Goal: Task Accomplishment & Management: Use online tool/utility

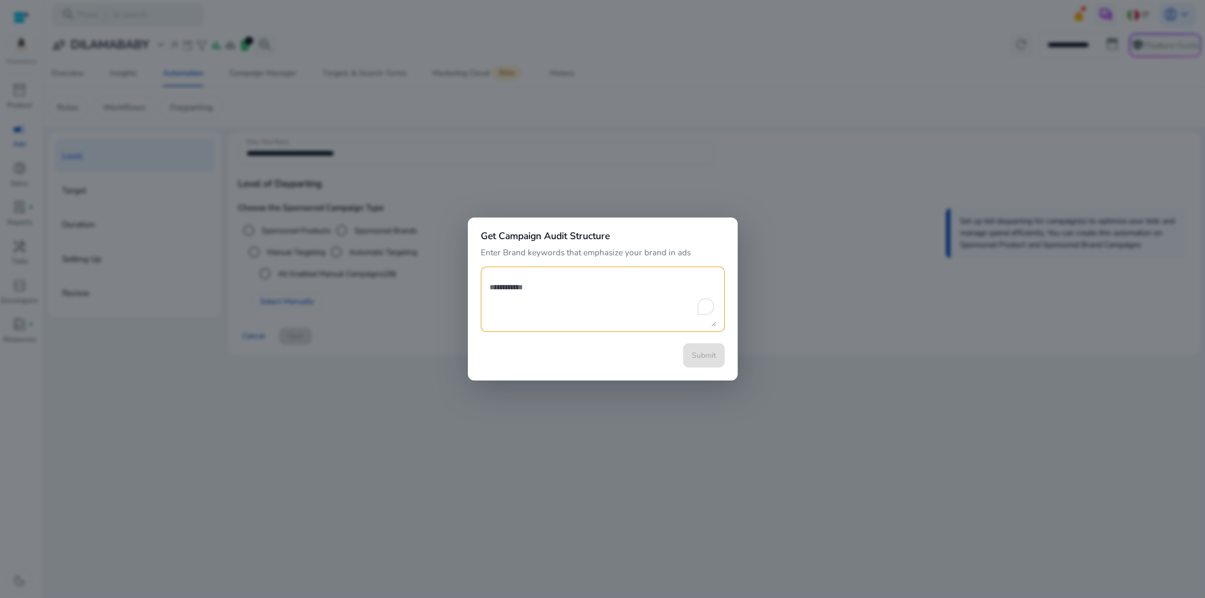
click at [493, 276] on textarea "To enrich screen reader interactions, please activate Accessibility in Grammarl…" at bounding box center [602, 299] width 227 height 54
paste textarea "**********"
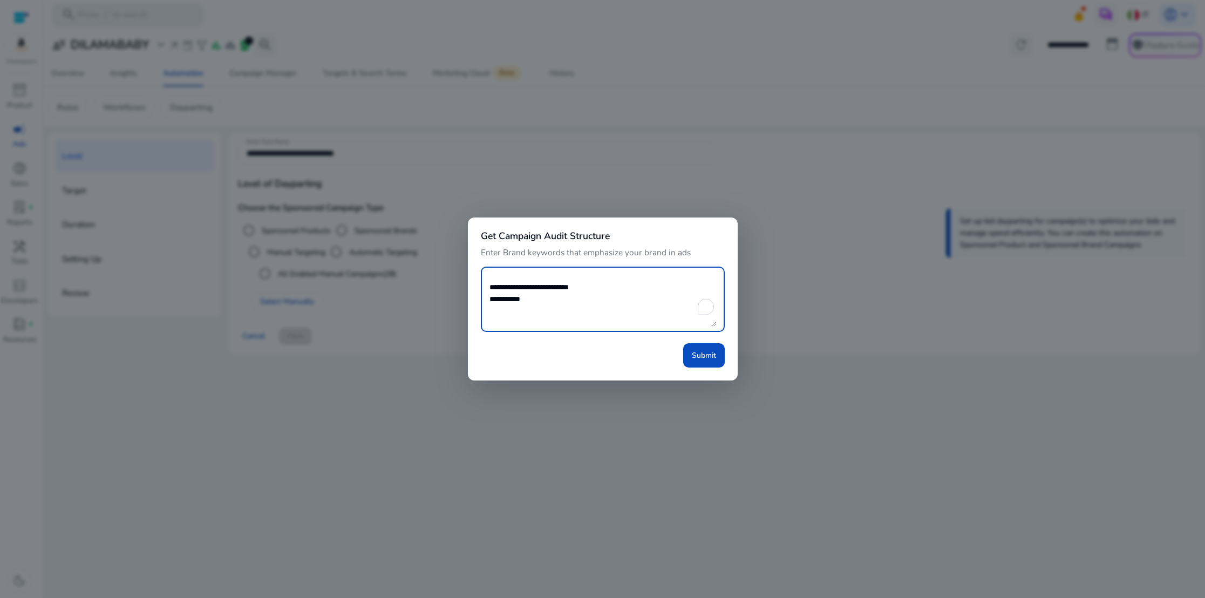
paste textarea "**********"
drag, startPoint x: 686, startPoint y: 287, endPoint x: 689, endPoint y: 301, distance: 14.4
click at [690, 301] on textarea "**********" at bounding box center [602, 299] width 227 height 54
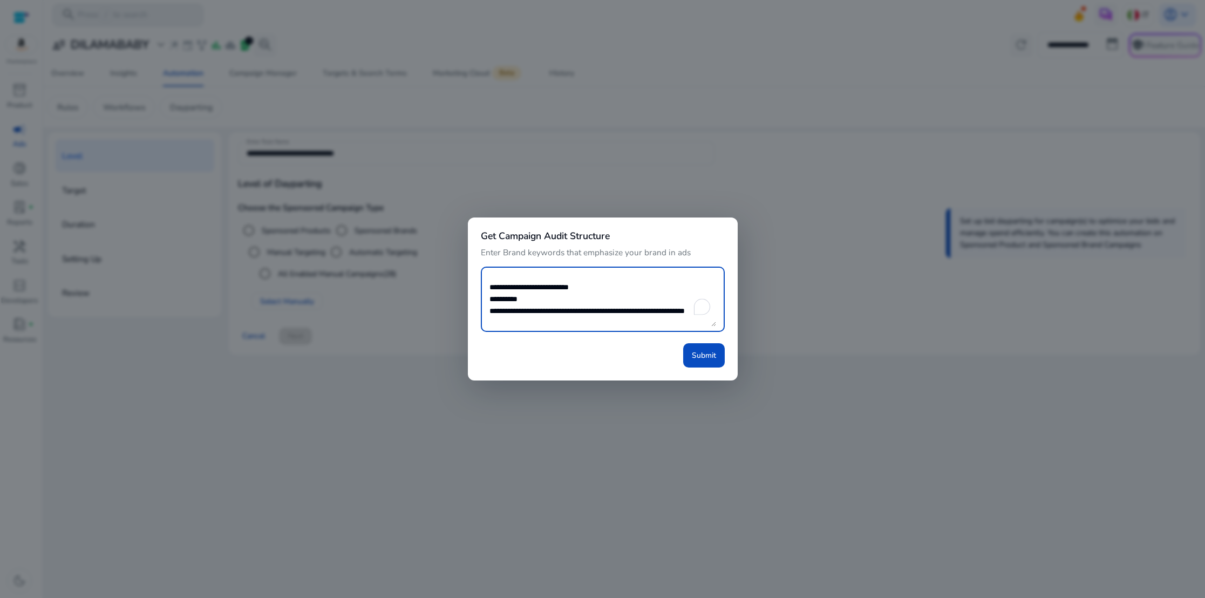
click at [528, 298] on textarea "**********" at bounding box center [602, 299] width 227 height 54
paste textarea "**********"
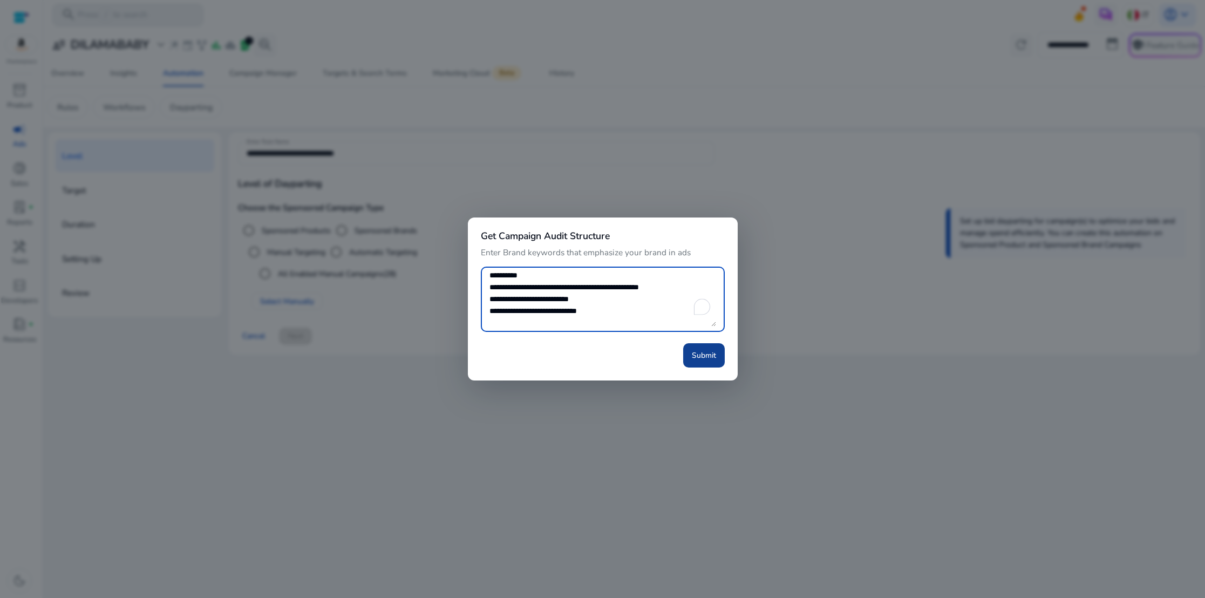
type textarea "**********"
click at [702, 355] on span "Submit" at bounding box center [704, 355] width 24 height 11
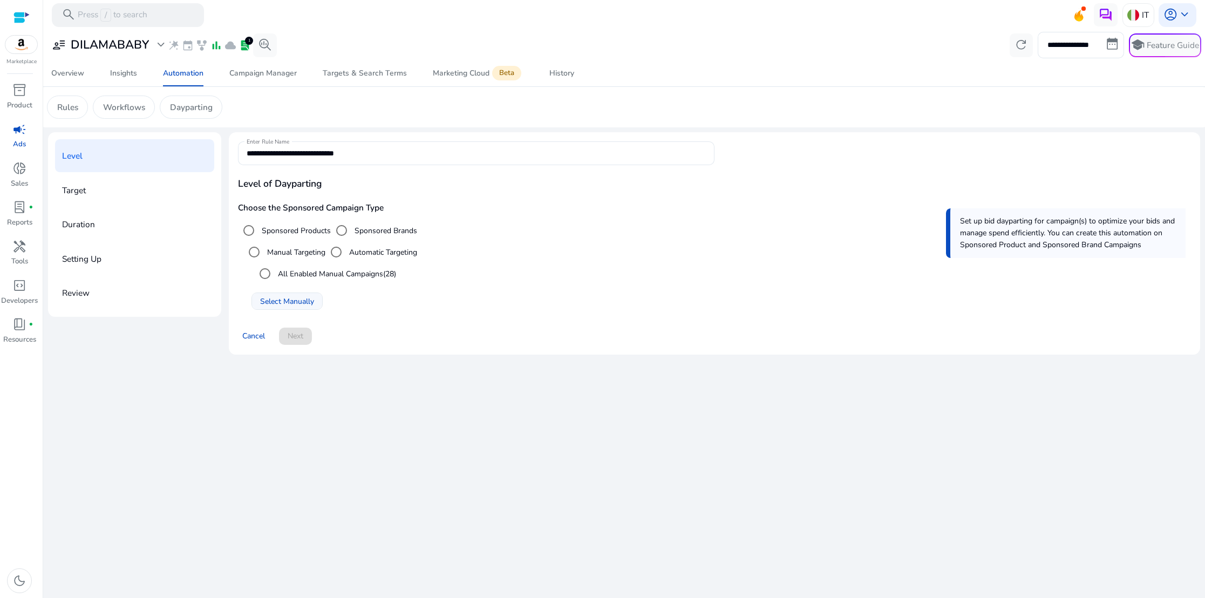
click at [277, 299] on span "Select Manually" at bounding box center [287, 301] width 54 height 11
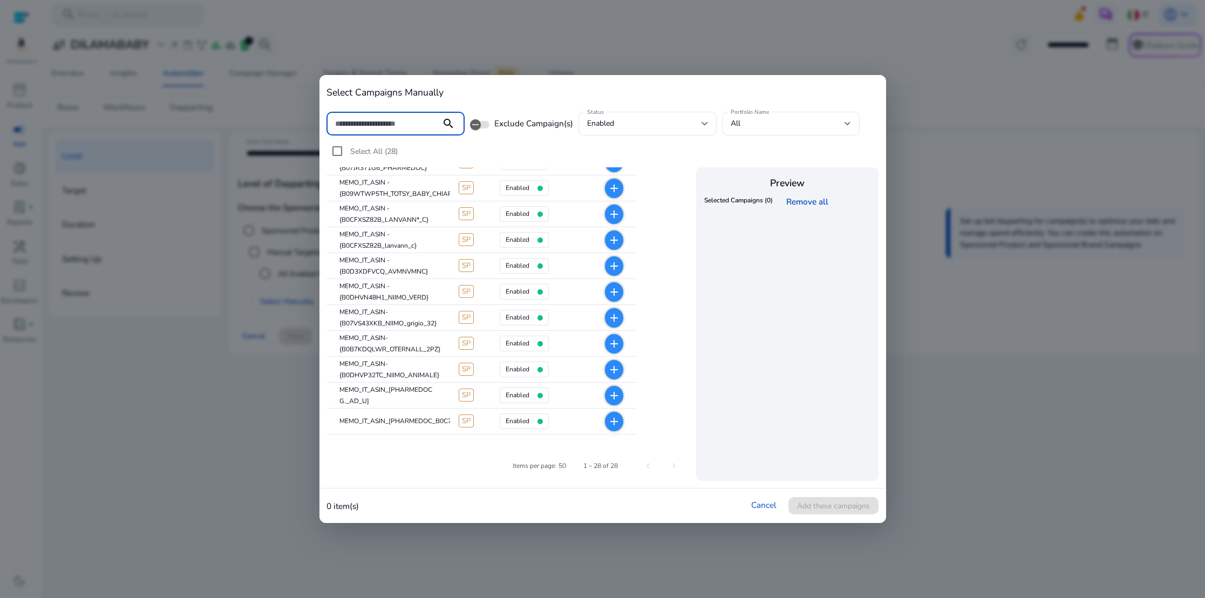
scroll to position [264, 0]
click at [610, 317] on mat-icon "add" at bounding box center [613, 317] width 13 height 13
click at [837, 503] on span "Add these campaigns" at bounding box center [833, 505] width 73 height 11
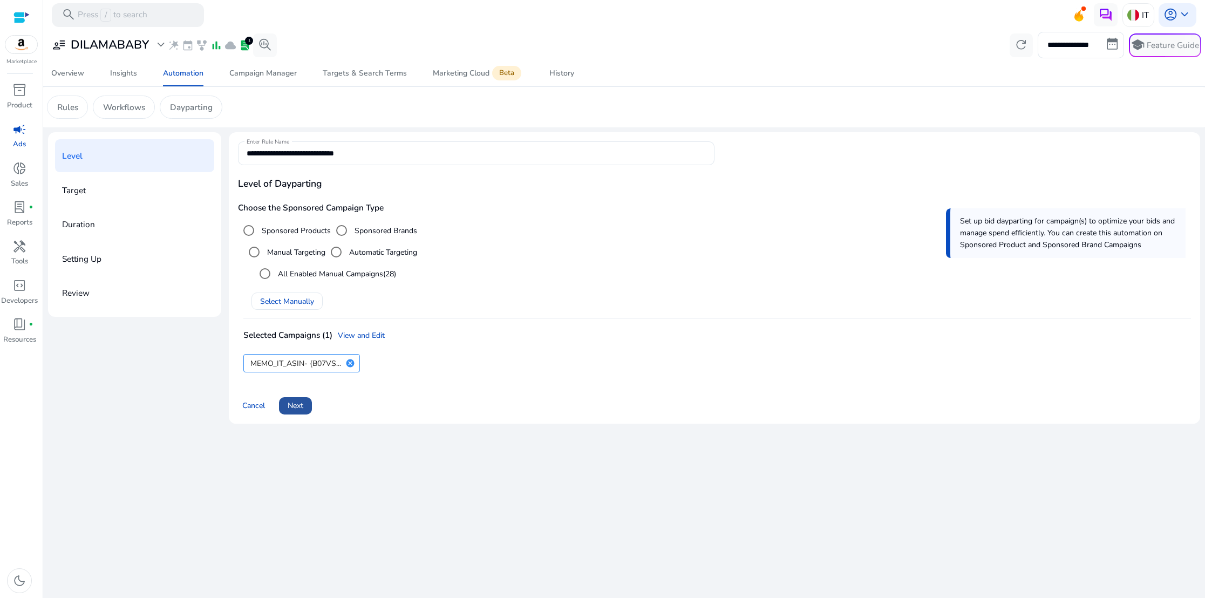
click at [303, 404] on span "Next" at bounding box center [296, 405] width 16 height 11
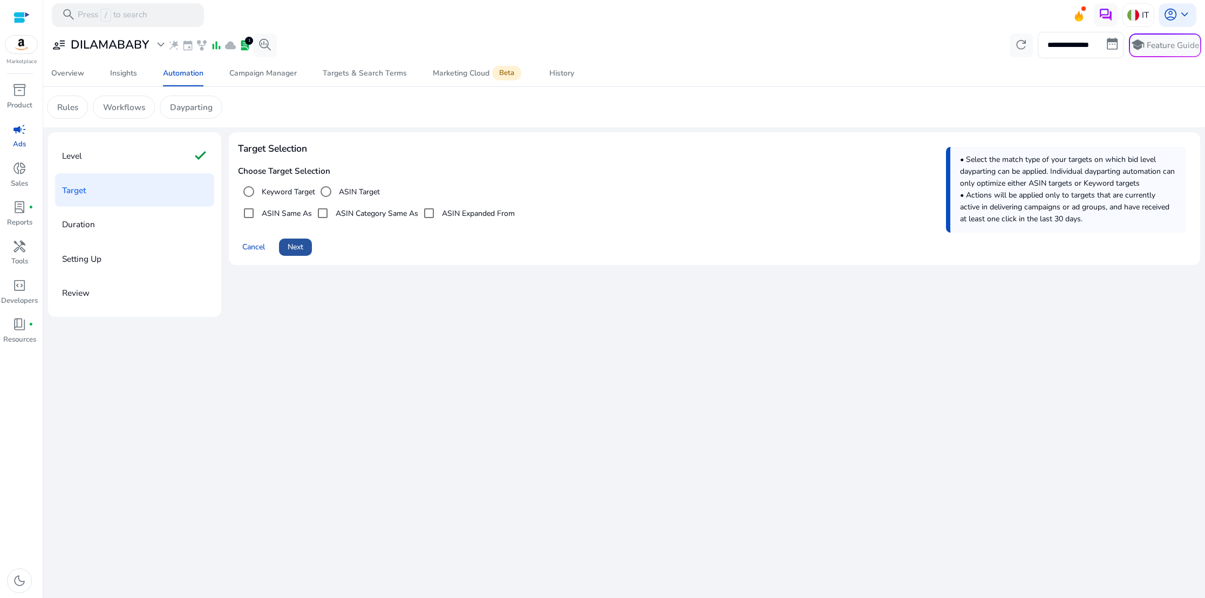
click at [298, 245] on span "Next" at bounding box center [296, 246] width 16 height 11
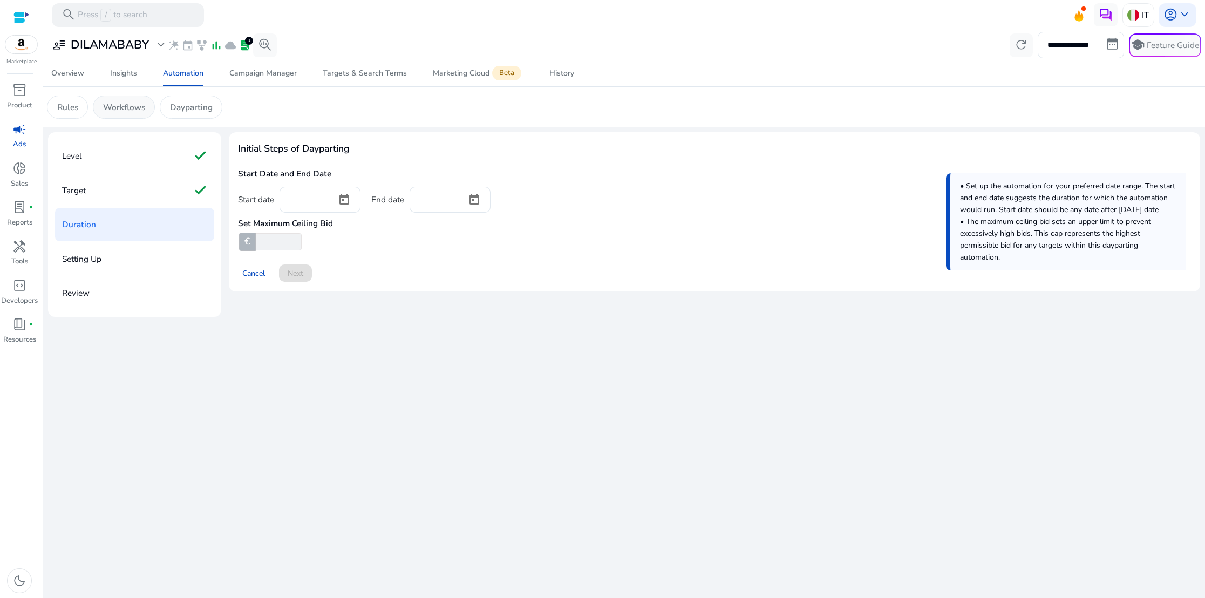
click at [127, 111] on p "Workflows" at bounding box center [124, 107] width 42 height 12
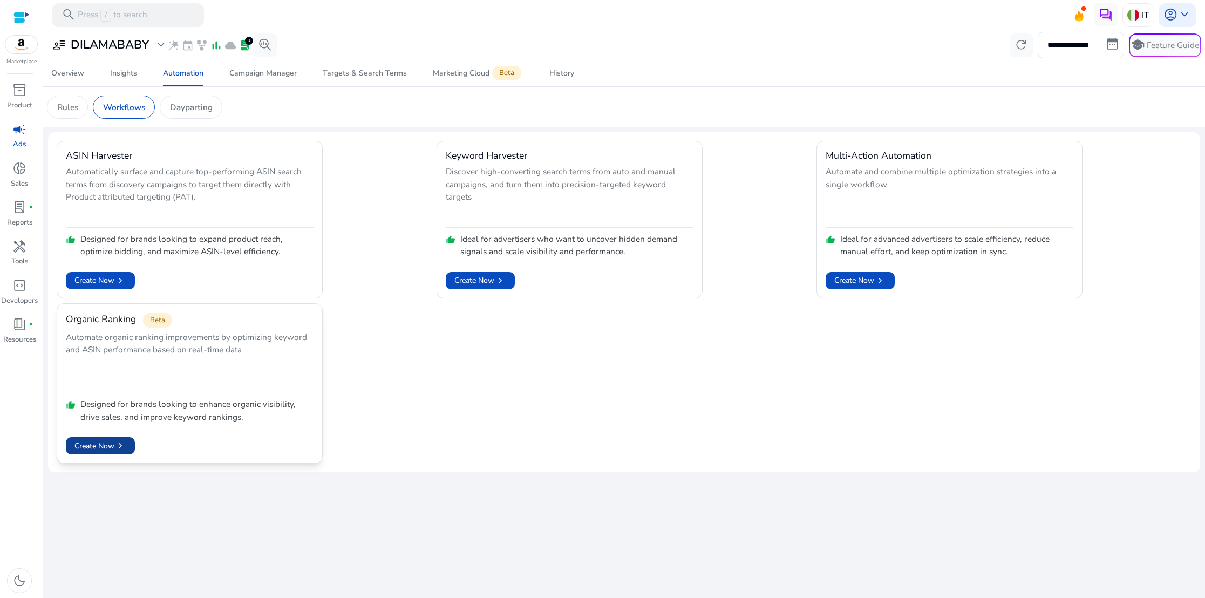
click at [109, 442] on span "Create Now chevron_right" at bounding box center [100, 446] width 52 height 12
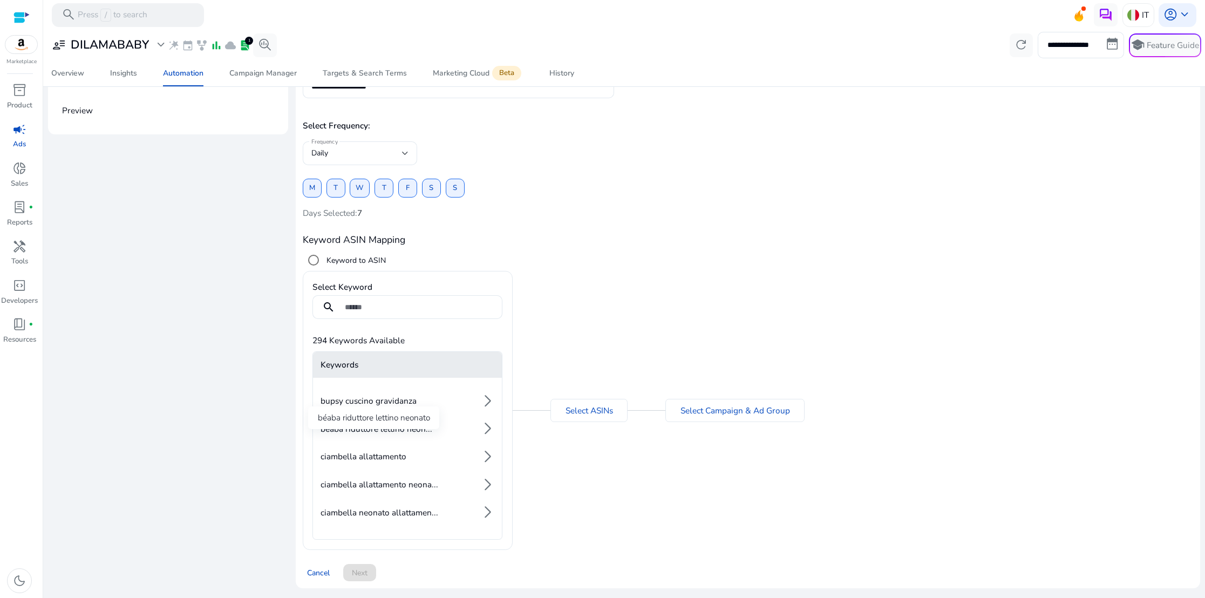
scroll to position [231, 0]
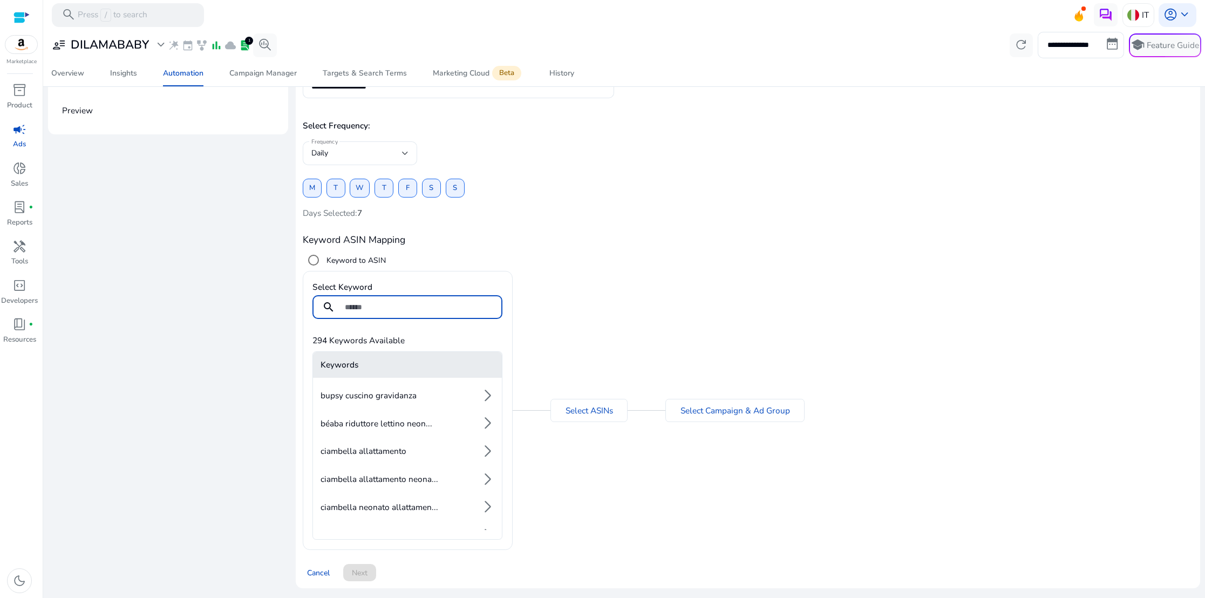
click at [358, 310] on input at bounding box center [419, 307] width 149 height 12
type input "**********"
click at [373, 321] on div at bounding box center [407, 324] width 190 height 11
click at [578, 410] on link "Select ASINs" at bounding box center [588, 410] width 47 height 12
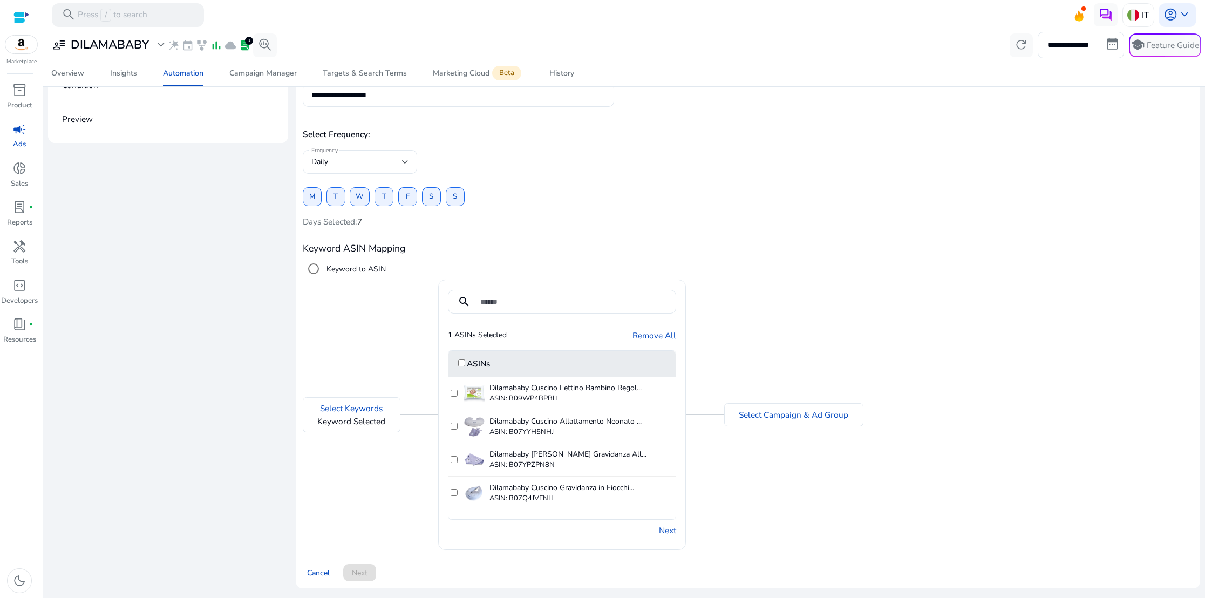
scroll to position [106, 0]
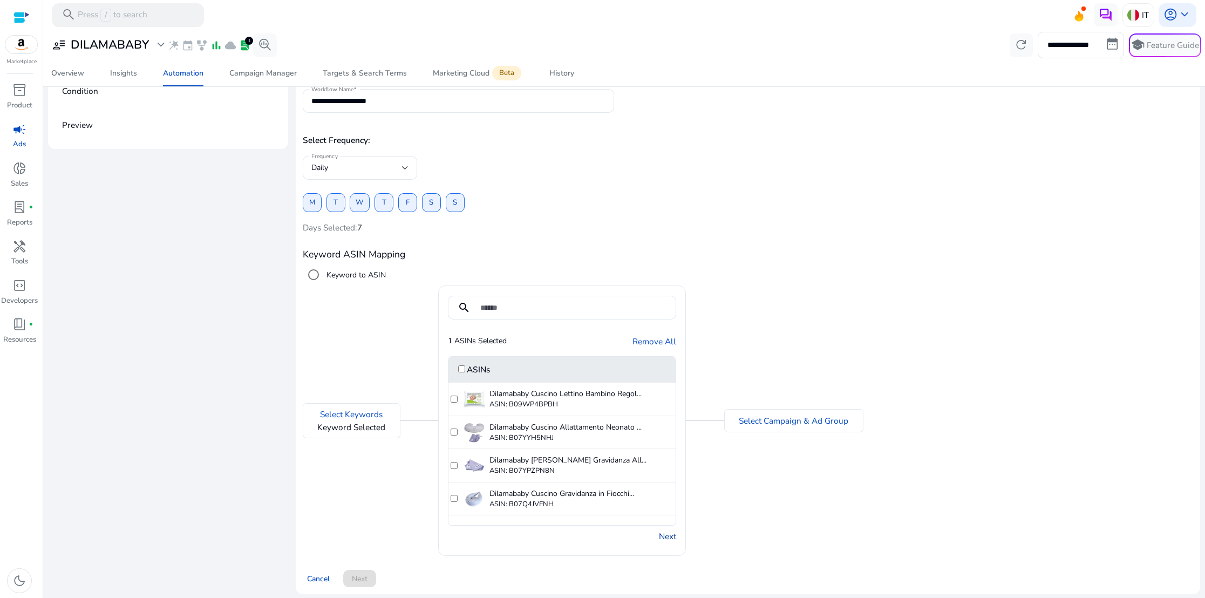
click at [663, 537] on link "Next" at bounding box center [667, 536] width 17 height 12
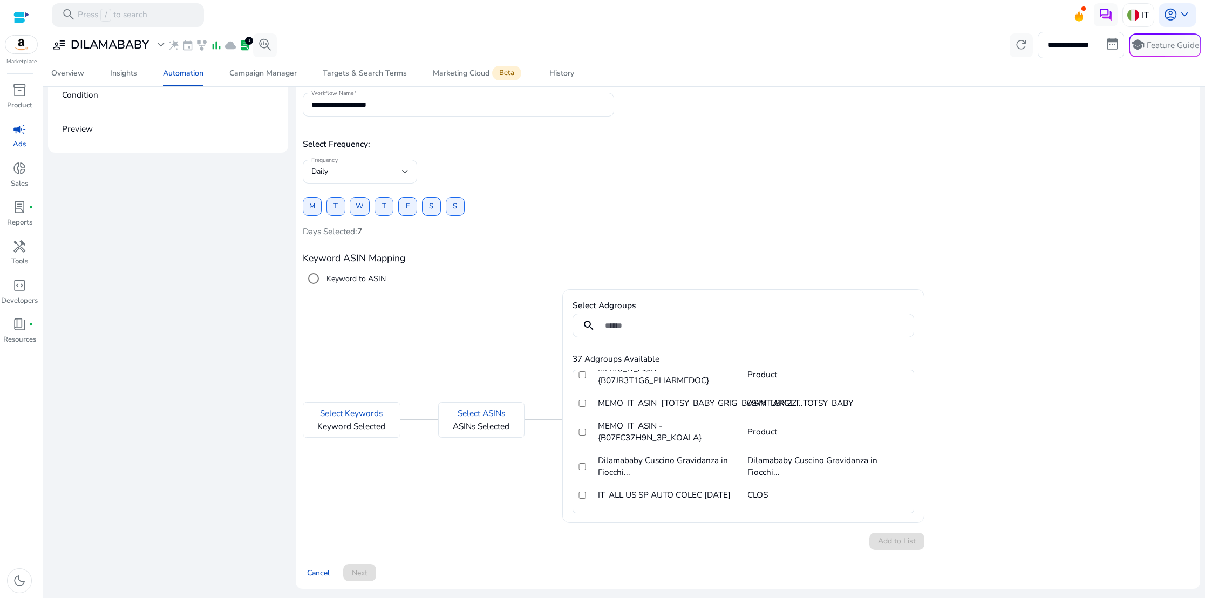
scroll to position [162, 0]
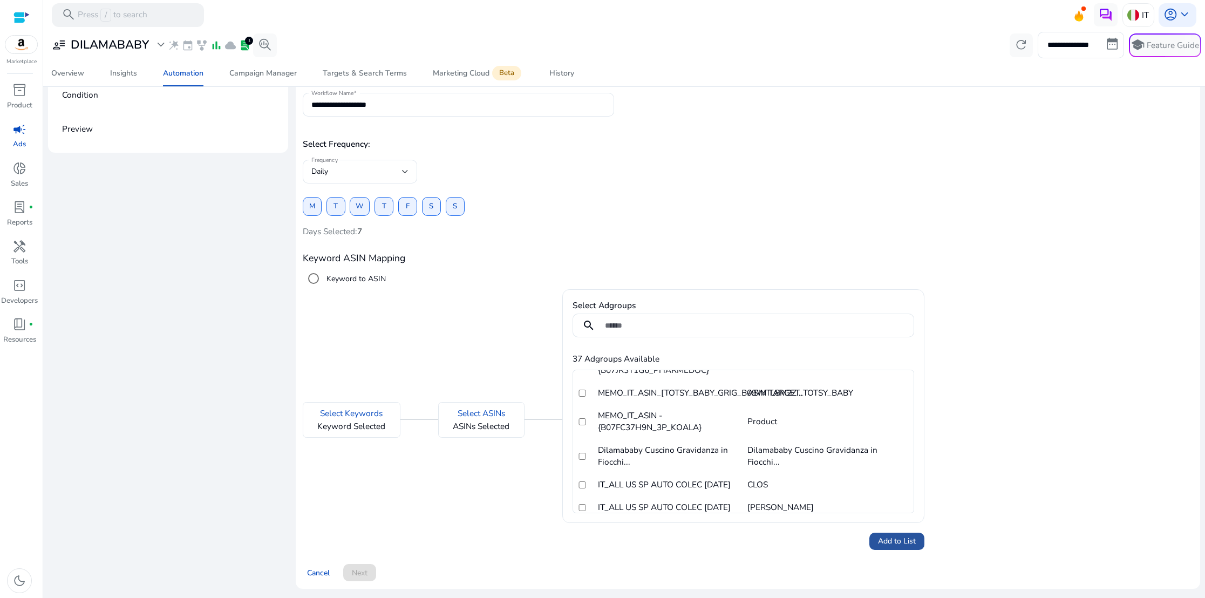
click at [881, 537] on span "Add to List" at bounding box center [897, 540] width 38 height 11
click at [367, 569] on span "Next" at bounding box center [360, 572] width 16 height 11
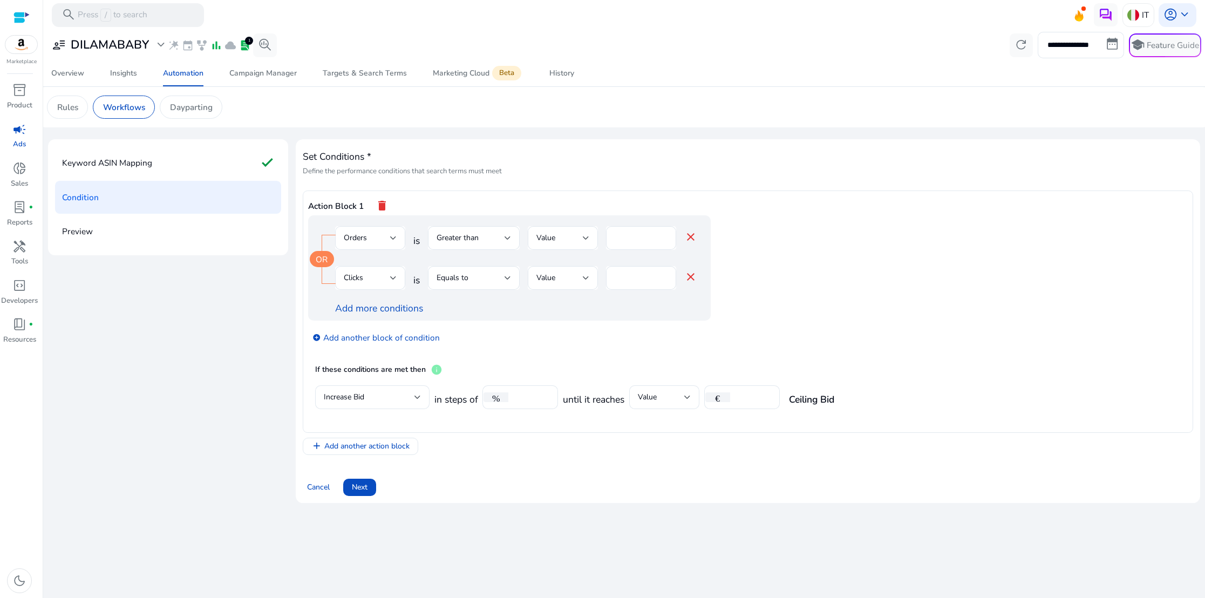
scroll to position [0, 0]
click at [391, 241] on div at bounding box center [393, 237] width 6 height 13
click at [391, 241] on div at bounding box center [602, 299] width 1205 height 598
click at [499, 239] on div "Greater than" at bounding box center [470, 238] width 68 height 12
click at [499, 239] on div at bounding box center [602, 299] width 1205 height 598
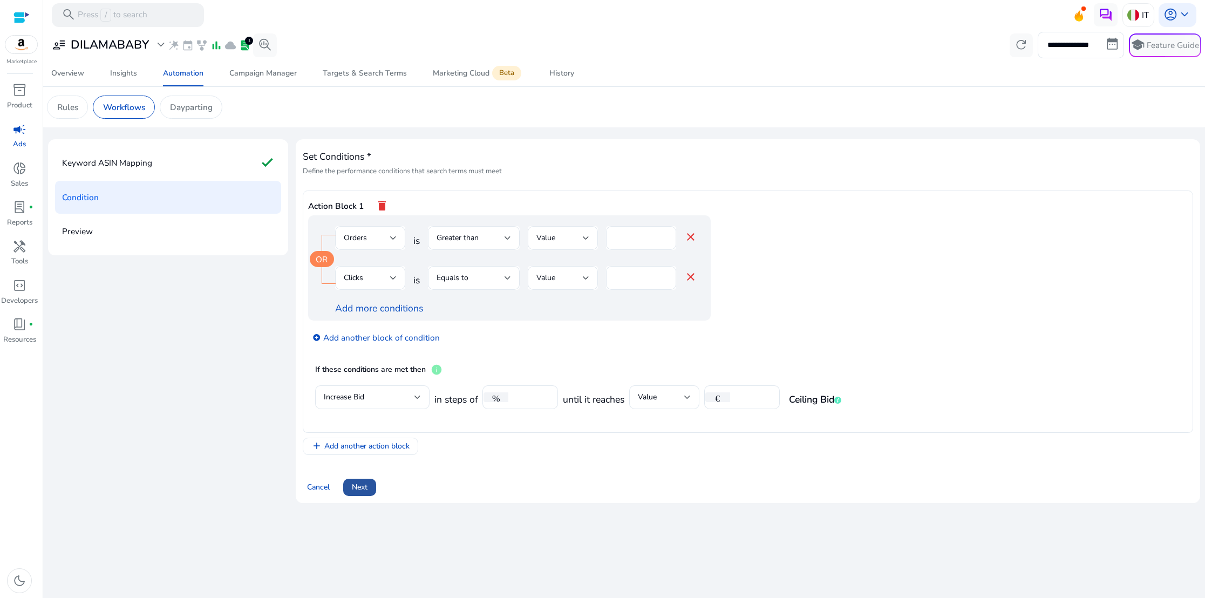
click at [362, 489] on span "Next" at bounding box center [360, 486] width 16 height 11
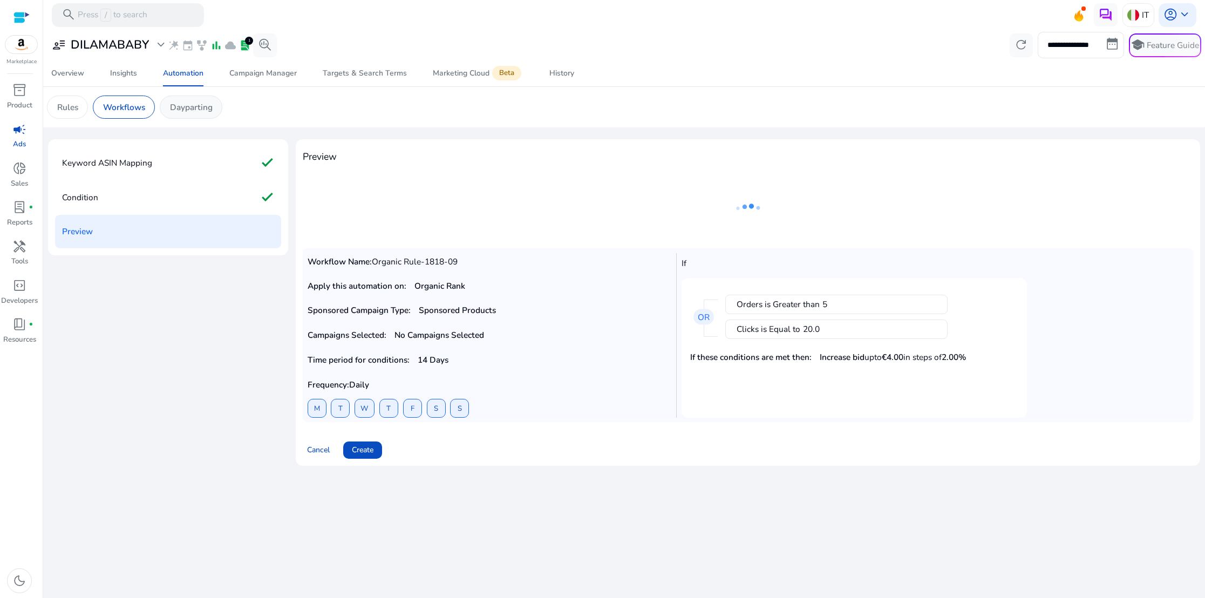
click at [182, 106] on p "Dayparting" at bounding box center [191, 107] width 43 height 12
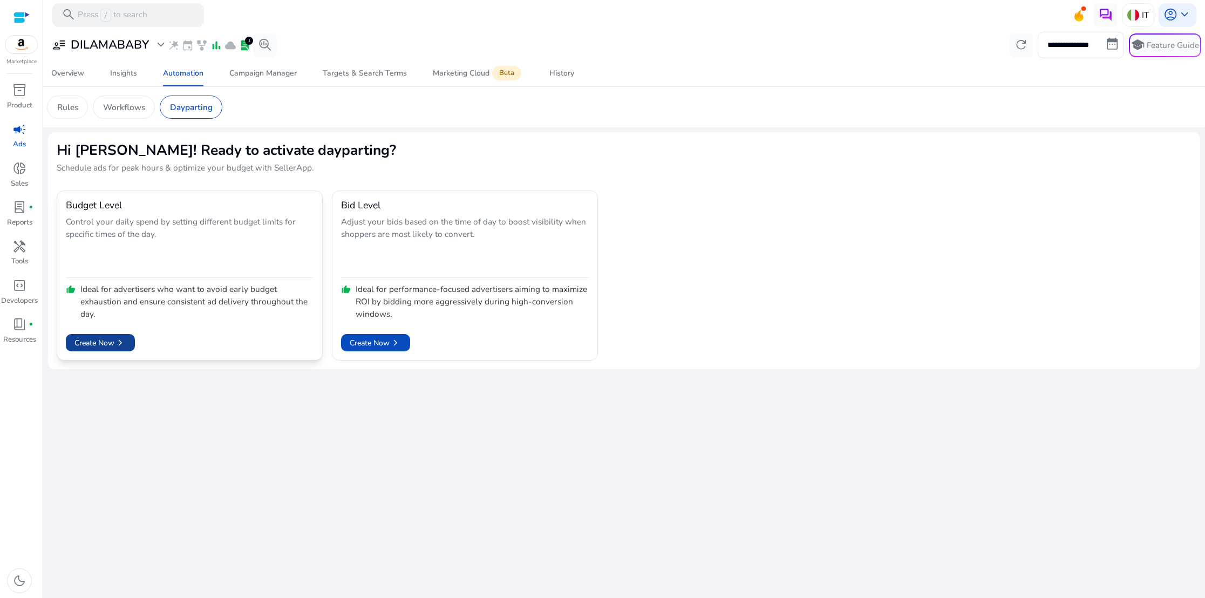
click at [107, 344] on span "Create Now chevron_right" at bounding box center [100, 343] width 52 height 12
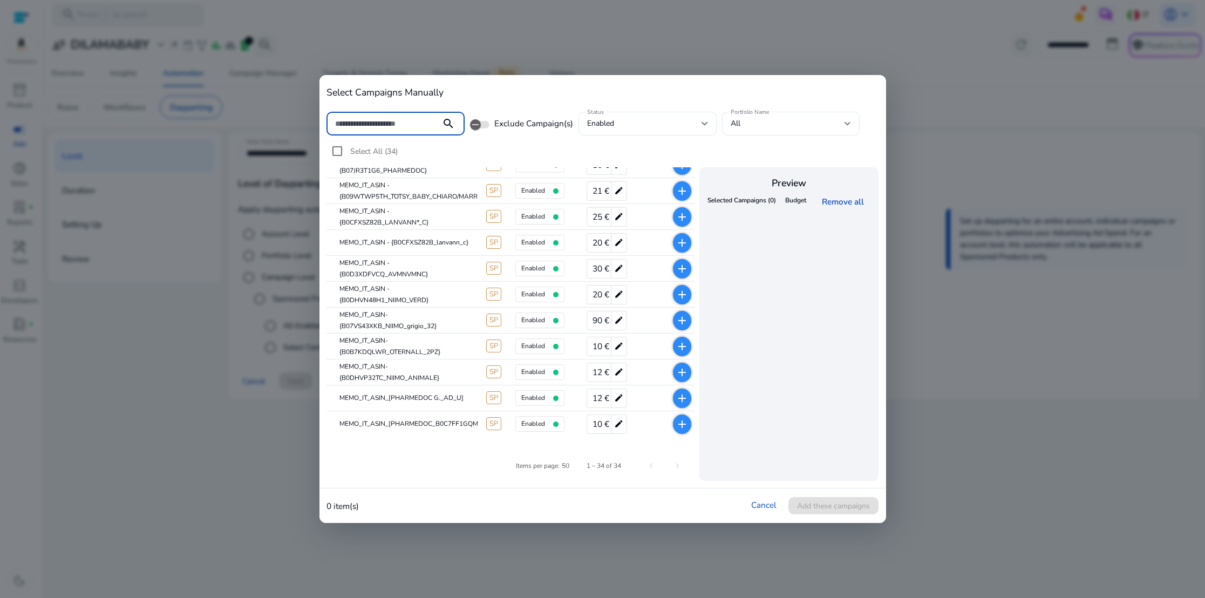
scroll to position [386, 0]
click at [679, 317] on mat-icon "add" at bounding box center [681, 319] width 13 height 13
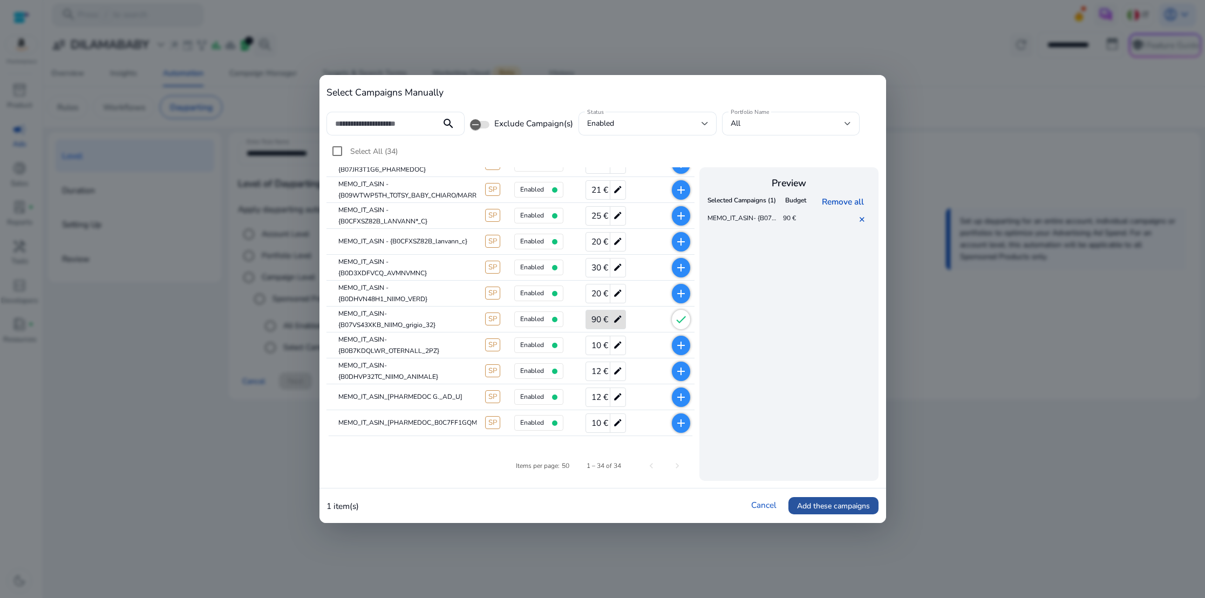
click at [821, 503] on span "Add these campaigns" at bounding box center [833, 505] width 73 height 11
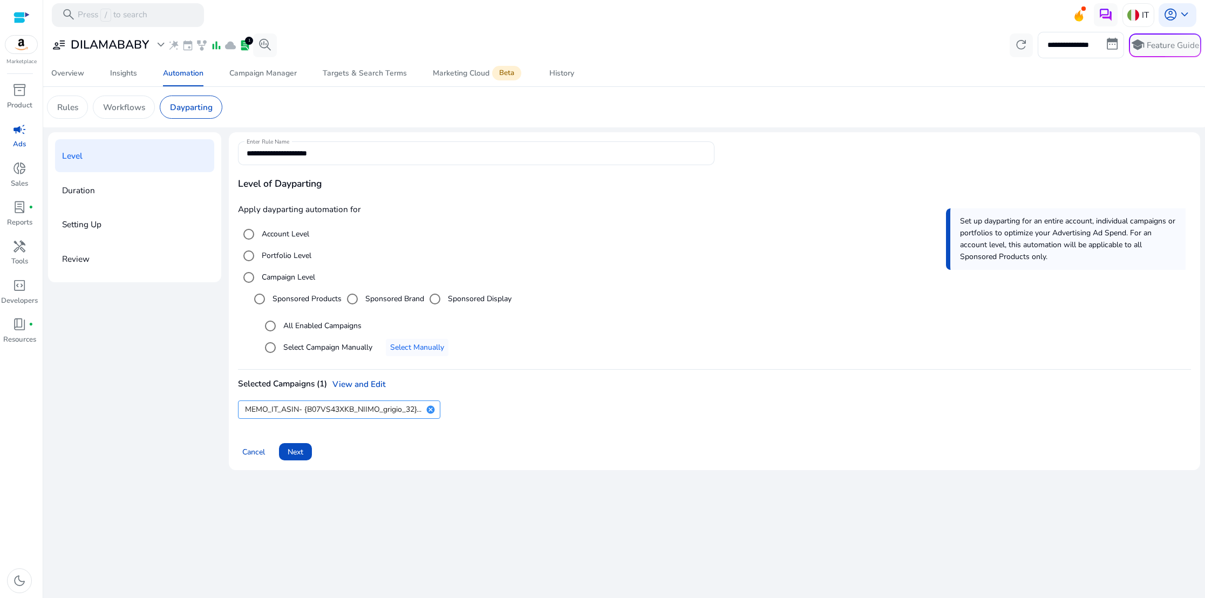
click at [299, 450] on span "Next" at bounding box center [296, 451] width 16 height 11
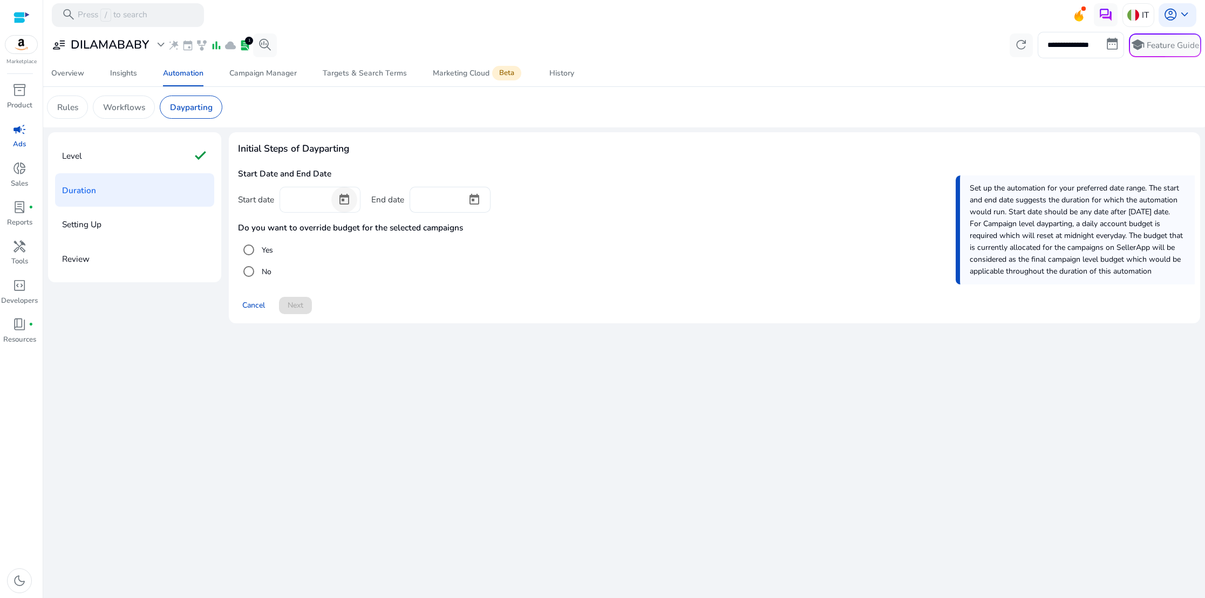
click at [347, 204] on span "Open calendar" at bounding box center [344, 200] width 26 height 26
click at [404, 350] on span "19" at bounding box center [403, 349] width 19 height 19
type input "*********"
click at [475, 204] on span "Open calendar" at bounding box center [474, 200] width 26 height 26
click at [443, 378] on span "22" at bounding box center [446, 371] width 19 height 19
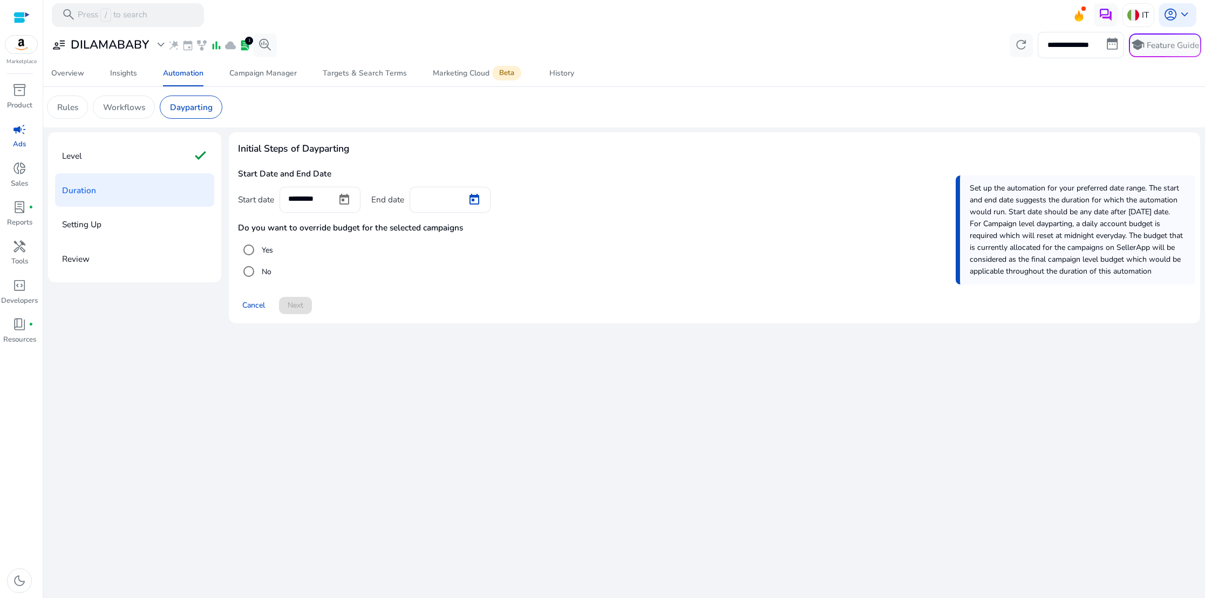
type input "*********"
click at [134, 162] on div "Level check" at bounding box center [134, 155] width 159 height 33
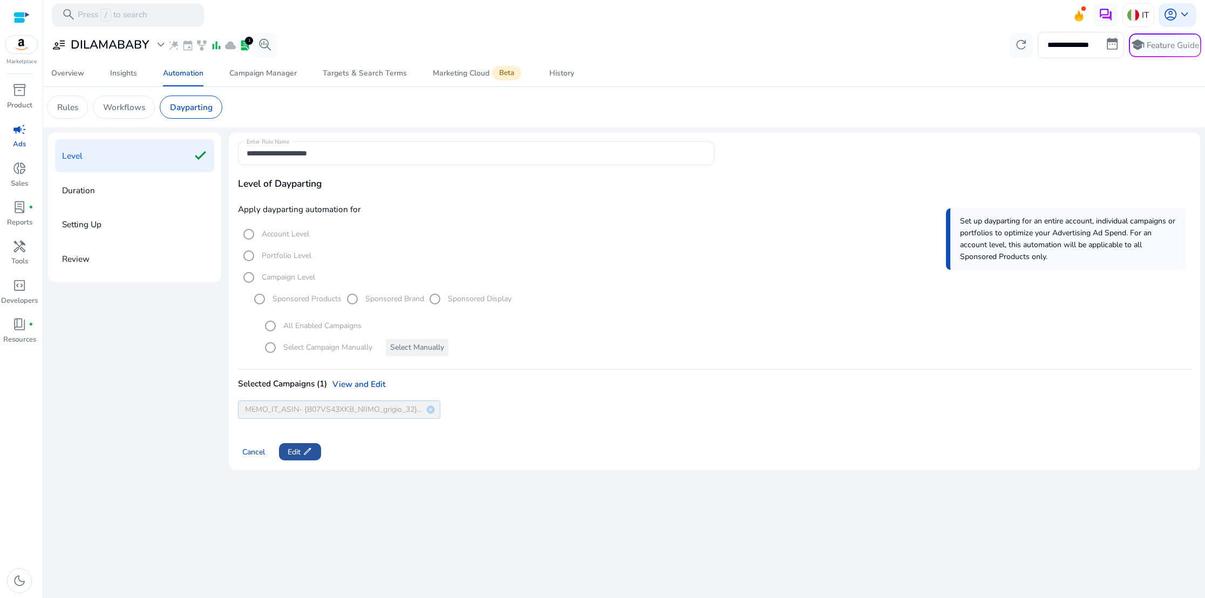
click at [295, 449] on span "Edit edit" at bounding box center [300, 451] width 25 height 11
click at [302, 455] on span "Next" at bounding box center [296, 451] width 16 height 11
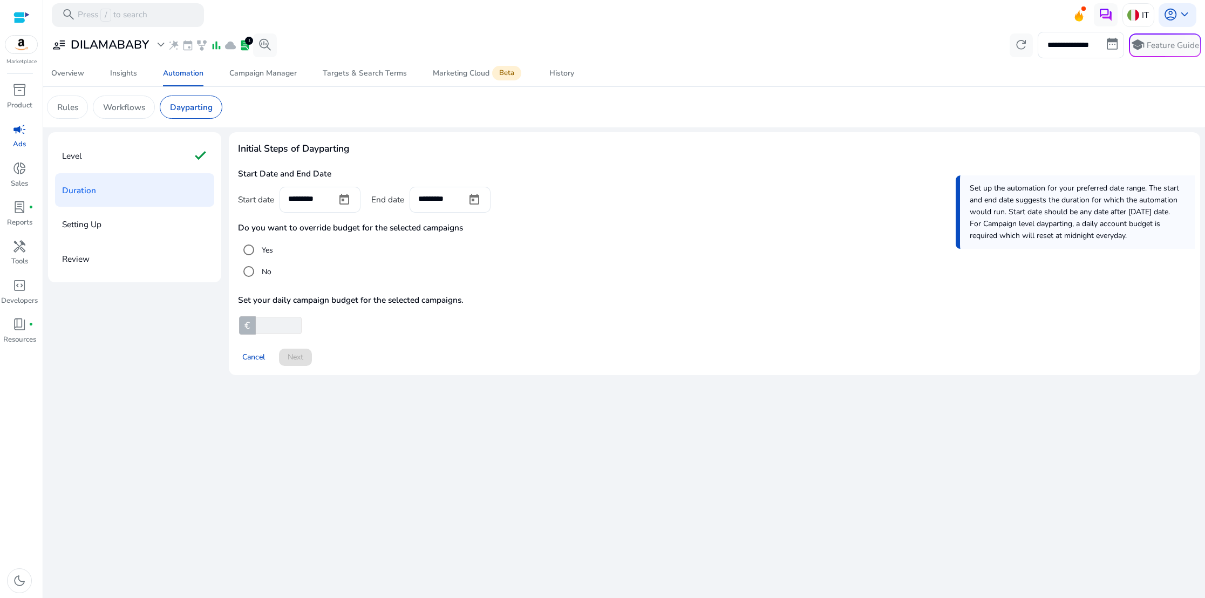
click at [266, 329] on input "number" at bounding box center [278, 325] width 48 height 17
type input "**"
click at [298, 358] on span "Next" at bounding box center [296, 356] width 16 height 11
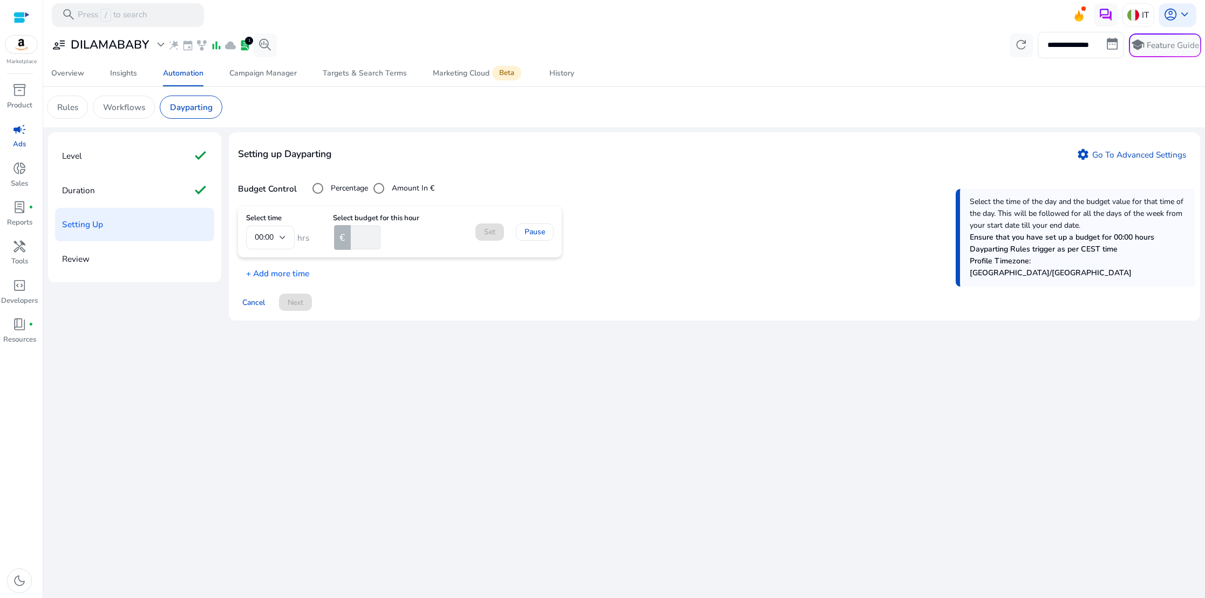
click at [363, 238] on input "number" at bounding box center [364, 237] width 32 height 24
click at [373, 240] on input "*" at bounding box center [365, 237] width 29 height 24
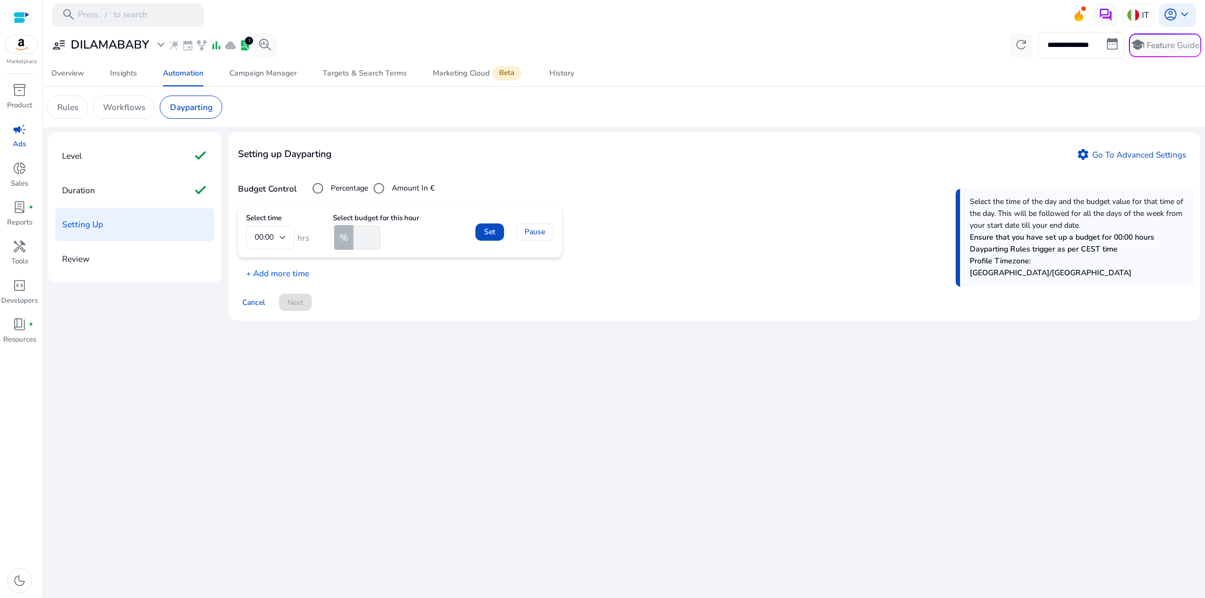
type input "*"
click at [373, 240] on input "*" at bounding box center [365, 237] width 29 height 24
click at [481, 235] on span at bounding box center [489, 232] width 29 height 26
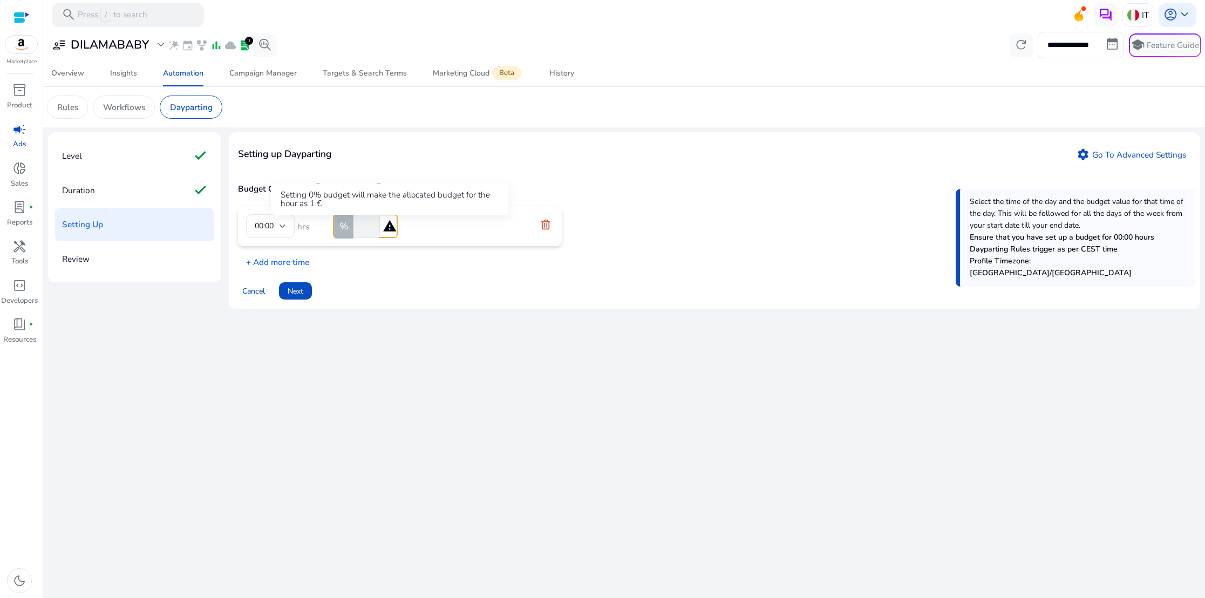
click at [389, 229] on mat-icon "warning" at bounding box center [389, 226] width 14 height 14
click at [542, 227] on icon at bounding box center [545, 225] width 9 height 10
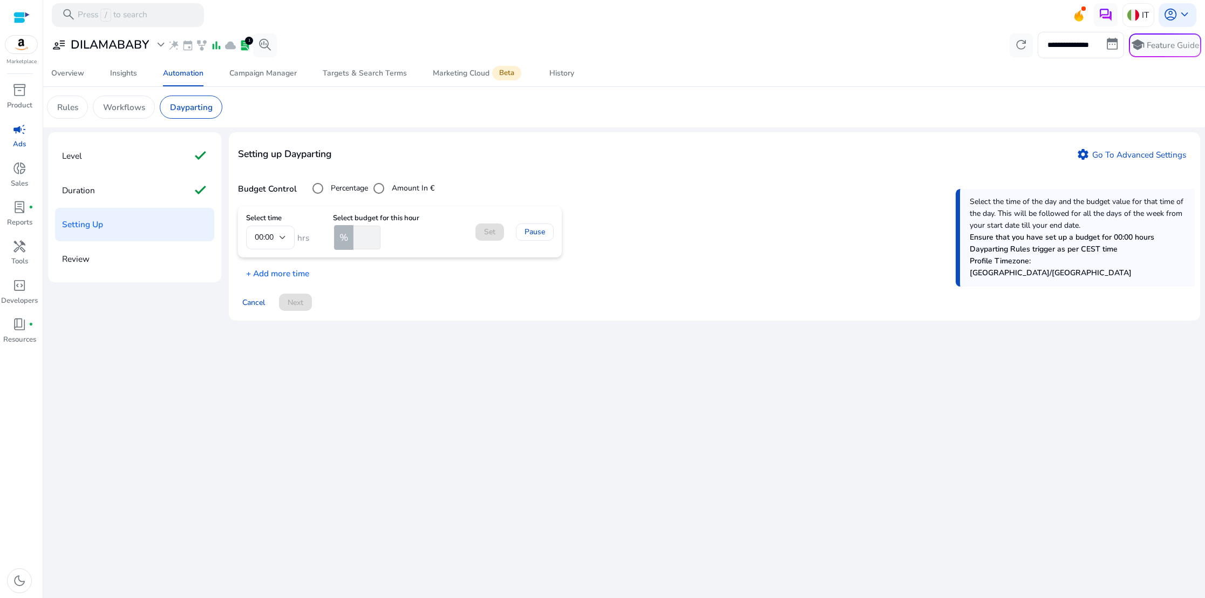
click at [367, 235] on input "number" at bounding box center [365, 237] width 29 height 24
click at [374, 236] on input "*" at bounding box center [365, 237] width 29 height 24
click at [376, 236] on input "*" at bounding box center [365, 237] width 29 height 24
click at [375, 236] on input "*" at bounding box center [365, 237] width 29 height 24
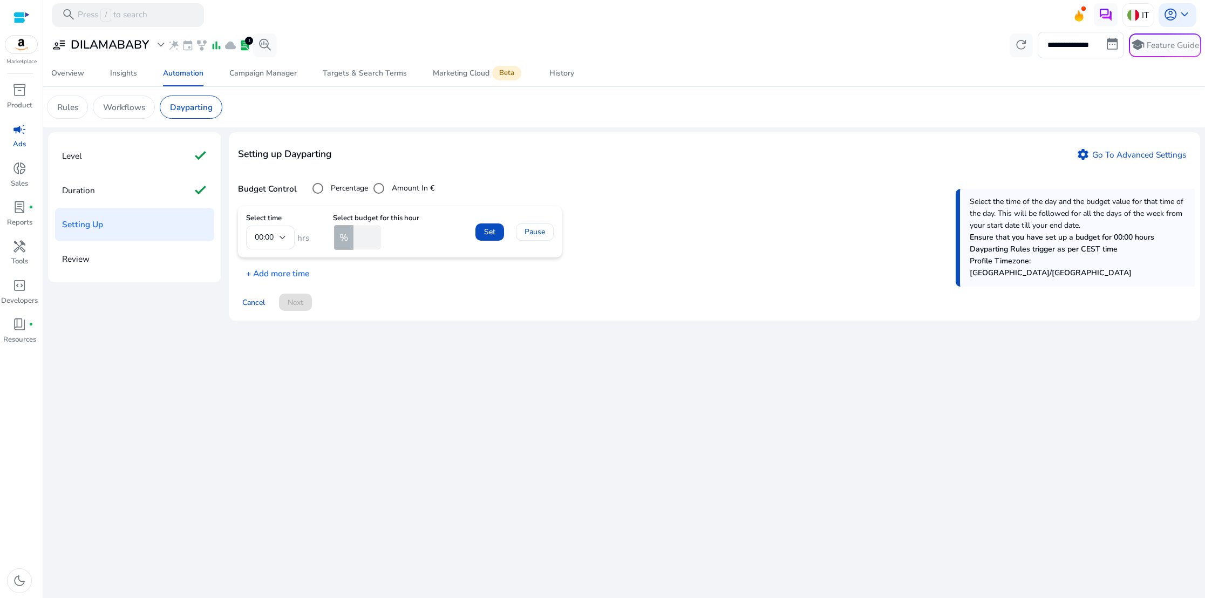
type input "*"
click at [375, 236] on input "*" at bounding box center [365, 237] width 29 height 24
click at [487, 233] on span "Set" at bounding box center [489, 231] width 11 height 11
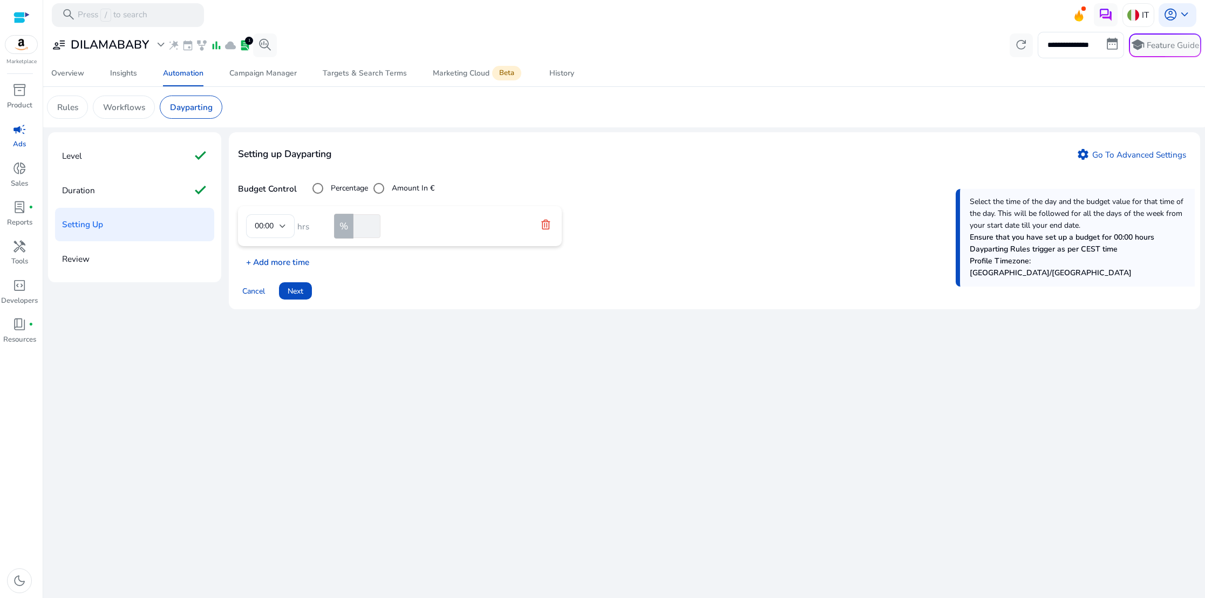
click at [272, 259] on p "+ Add more time" at bounding box center [273, 259] width 71 height 18
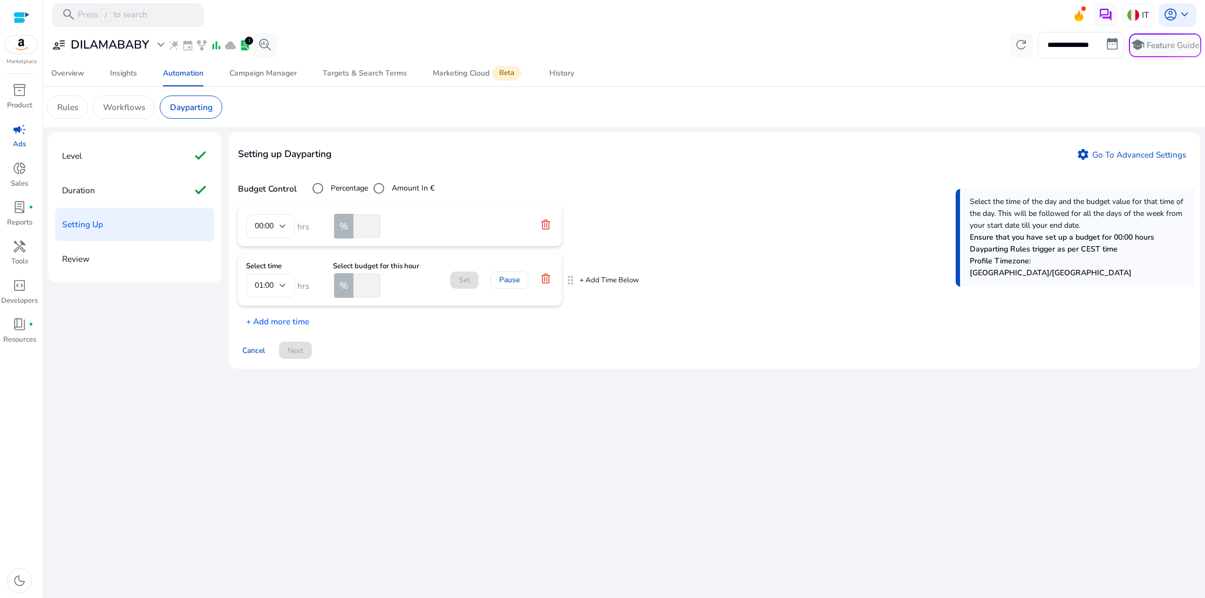
click at [282, 288] on div at bounding box center [282, 285] width 6 height 4
click at [282, 288] on div at bounding box center [602, 299] width 1205 height 598
click at [281, 288] on div at bounding box center [282, 285] width 6 height 13
click at [268, 353] on span "07:00" at bounding box center [270, 353] width 31 height 12
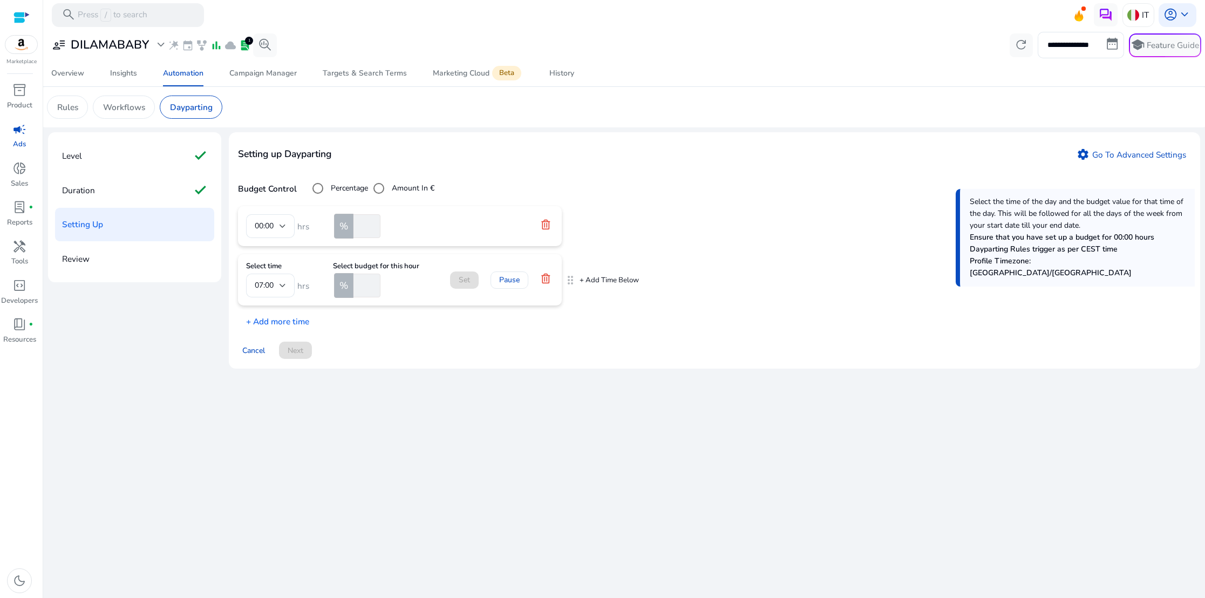
click at [364, 291] on input "number" at bounding box center [365, 285] width 29 height 24
type input "**"
click at [464, 284] on span "Set" at bounding box center [464, 279] width 11 height 11
click at [277, 310] on p "+ Add more time" at bounding box center [273, 307] width 71 height 18
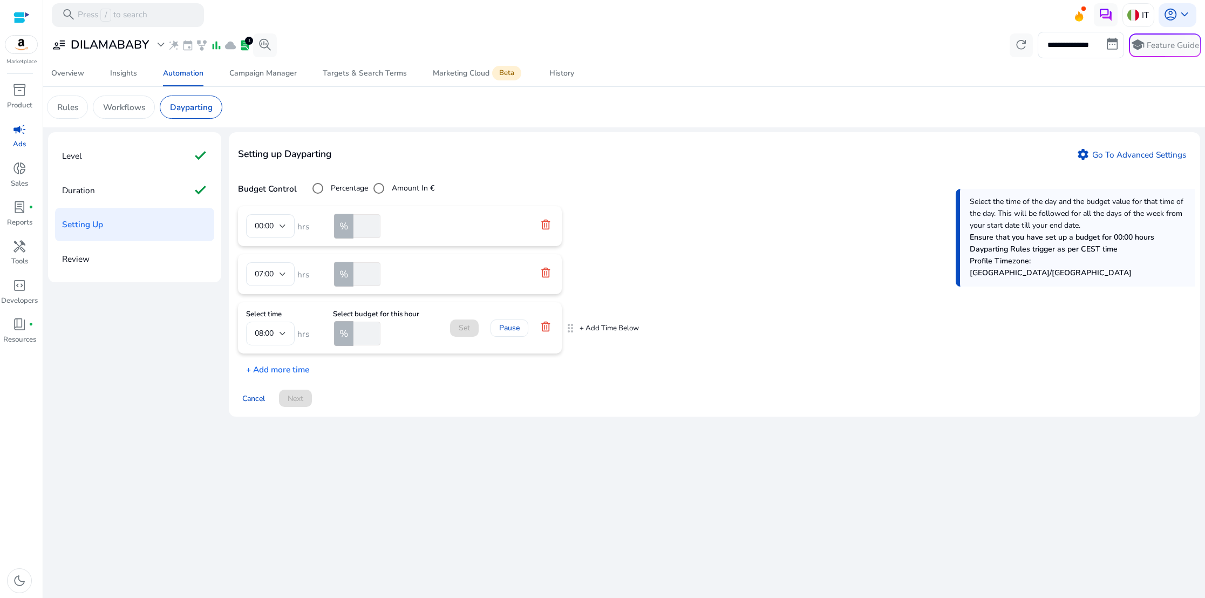
click at [283, 333] on div at bounding box center [282, 333] width 6 height 4
click at [268, 417] on span "09:00" at bounding box center [270, 416] width 31 height 12
click at [361, 336] on input "number" at bounding box center [365, 333] width 29 height 24
type input "***"
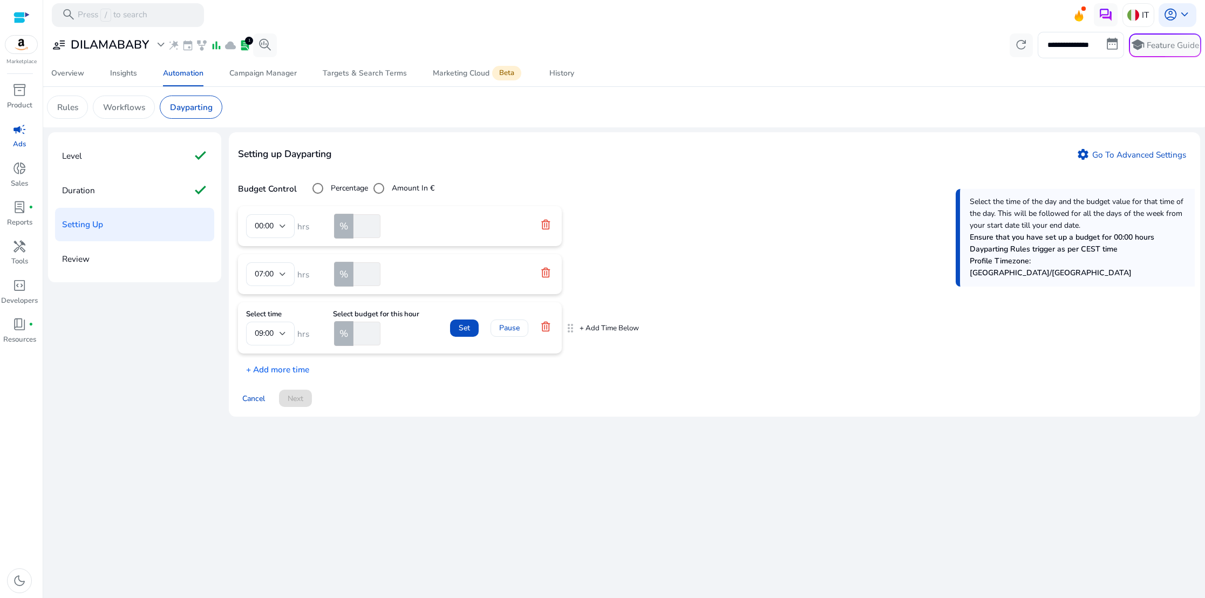
click at [476, 326] on span at bounding box center [464, 328] width 29 height 26
click at [285, 358] on p "+ Add more time" at bounding box center [273, 355] width 71 height 18
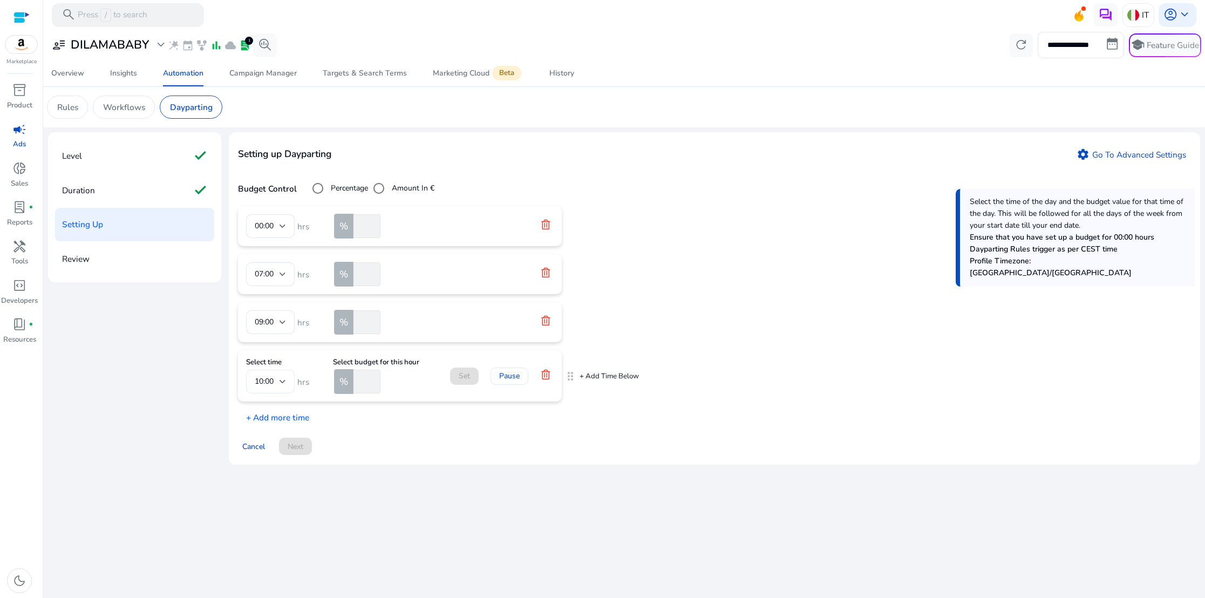
click at [283, 379] on div at bounding box center [282, 381] width 6 height 13
click at [262, 478] on span "12:00" at bounding box center [270, 484] width 31 height 12
click at [363, 385] on input "number" at bounding box center [365, 381] width 29 height 24
type input "**"
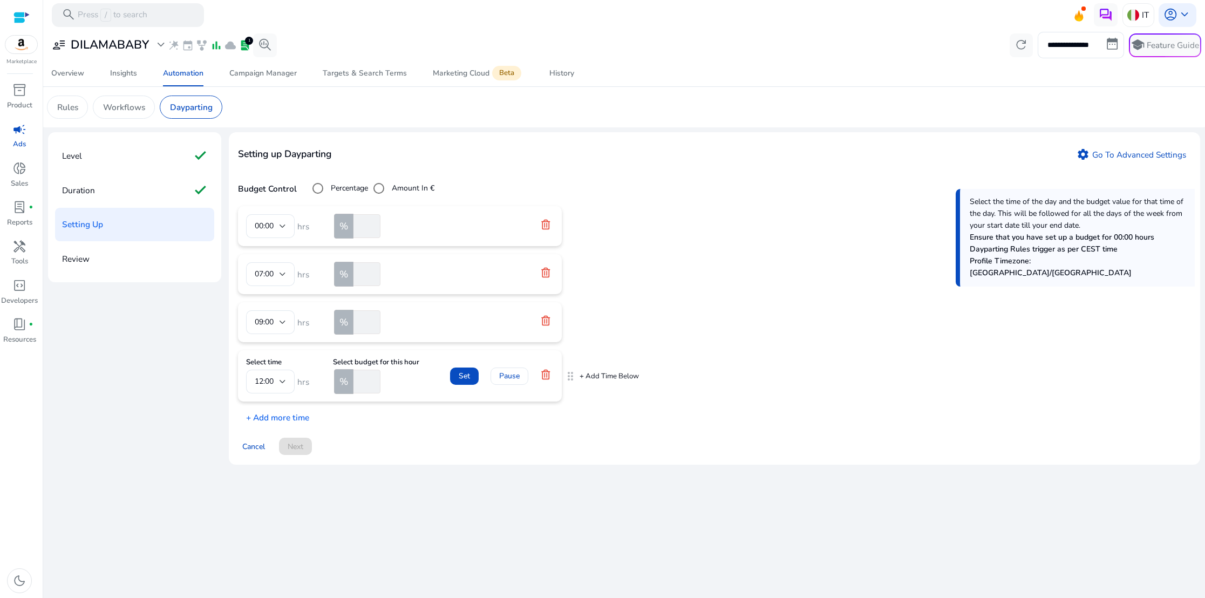
click at [459, 372] on span "Set" at bounding box center [464, 375] width 11 height 11
click at [277, 405] on p "+ Add more time" at bounding box center [273, 403] width 71 height 18
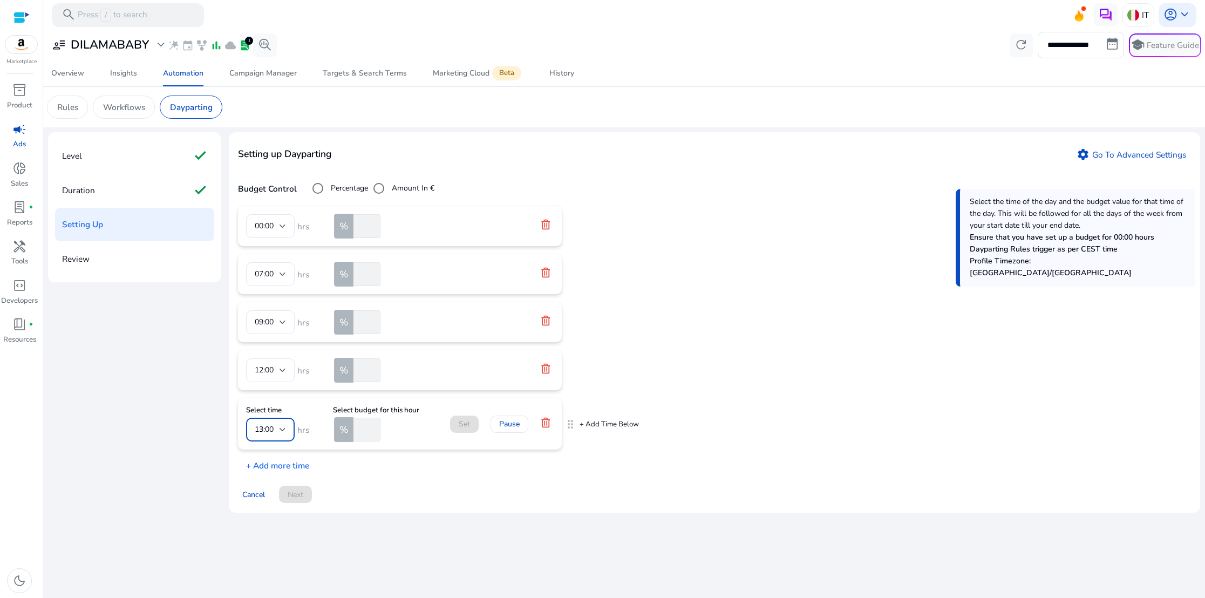
click at [282, 427] on div at bounding box center [282, 429] width 6 height 4
click at [265, 518] on span "18:00" at bounding box center [270, 516] width 31 height 12
click at [362, 434] on input "number" at bounding box center [365, 430] width 29 height 24
type input "***"
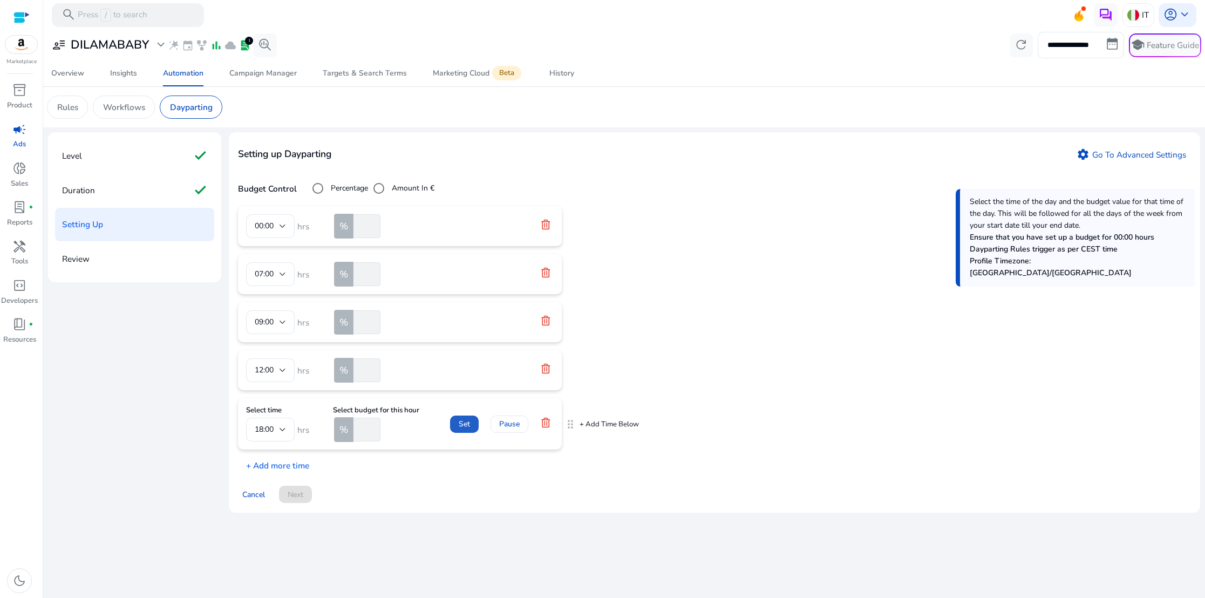
click at [455, 423] on span at bounding box center [464, 424] width 29 height 26
click at [278, 454] on p "+ Add more time" at bounding box center [273, 451] width 71 height 18
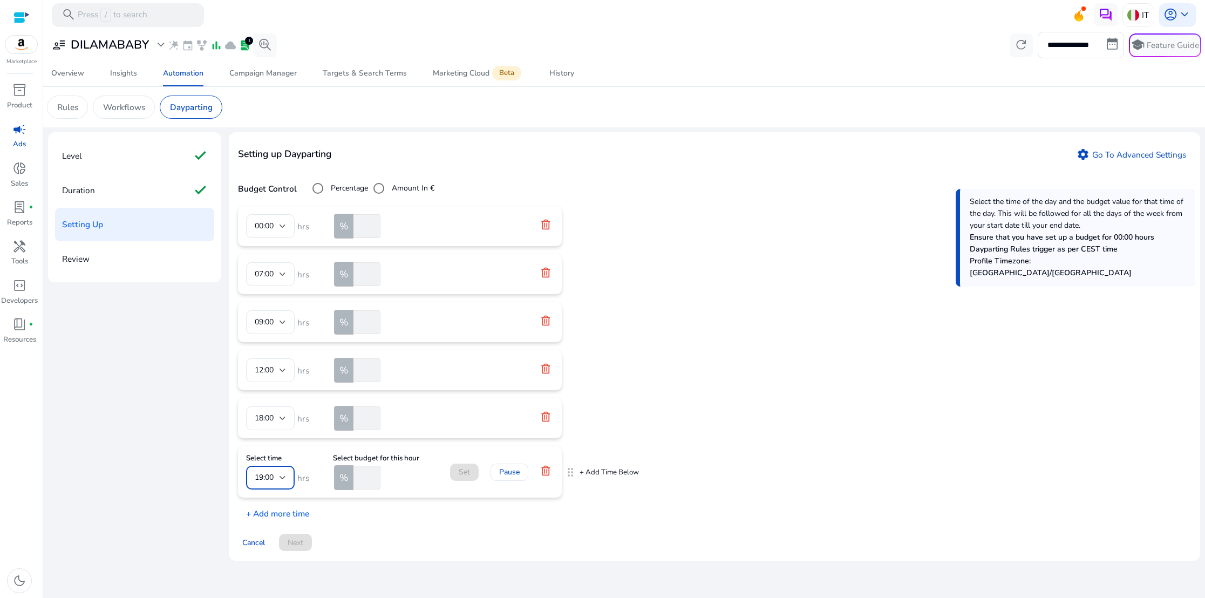
click at [284, 480] on div at bounding box center [282, 477] width 6 height 13
click at [266, 422] on span "22:00" at bounding box center [270, 423] width 31 height 12
click at [360, 477] on input "number" at bounding box center [365, 478] width 29 height 24
type input "**"
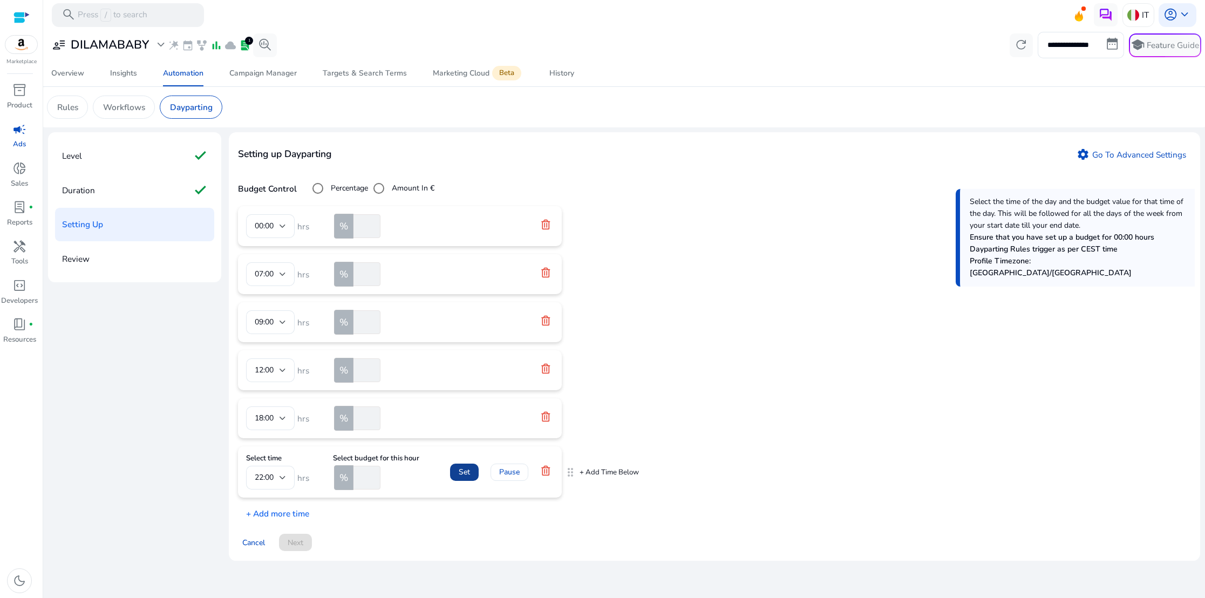
click at [465, 473] on span "Set" at bounding box center [464, 471] width 11 height 11
click at [283, 498] on p "+ Add more time" at bounding box center [273, 499] width 71 height 18
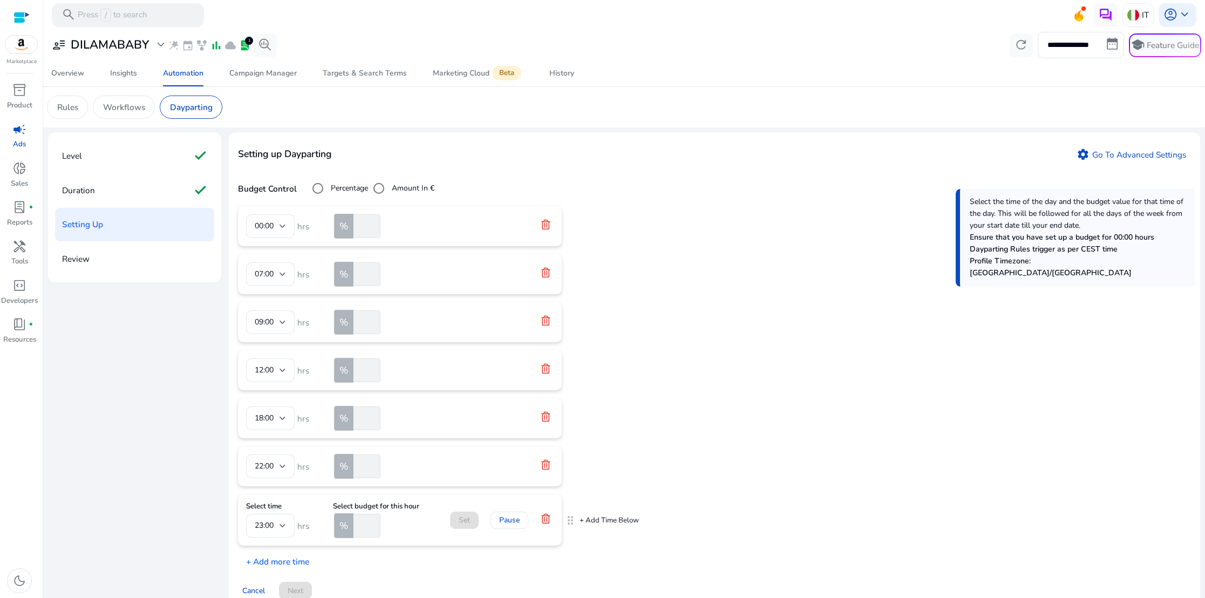
click at [366, 526] on input "number" at bounding box center [365, 526] width 29 height 24
type input "**"
click at [455, 519] on span at bounding box center [464, 520] width 29 height 26
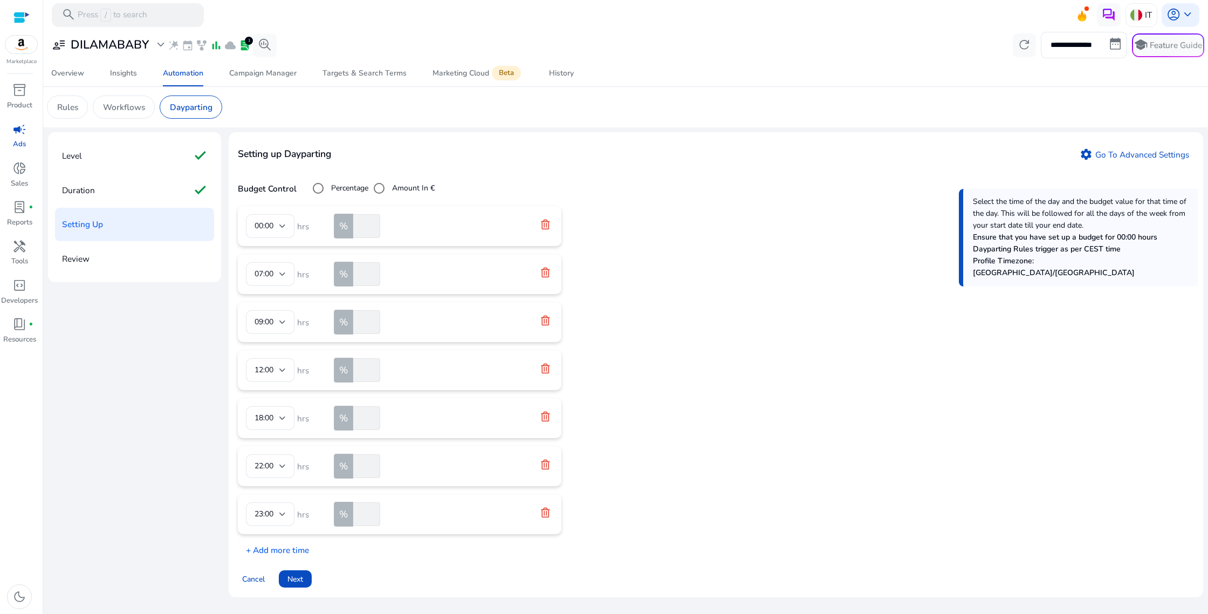
scroll to position [0, 0]
click at [548, 224] on icon at bounding box center [545, 224] width 11 height 11
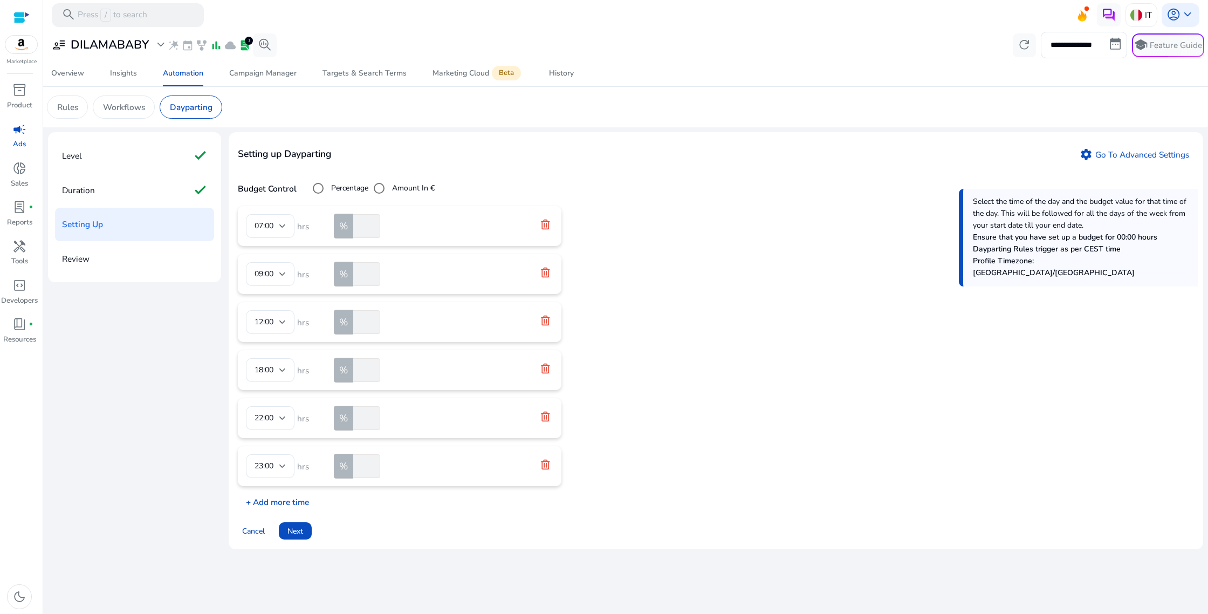
click at [278, 501] on p "+ Add more time" at bounding box center [273, 499] width 71 height 18
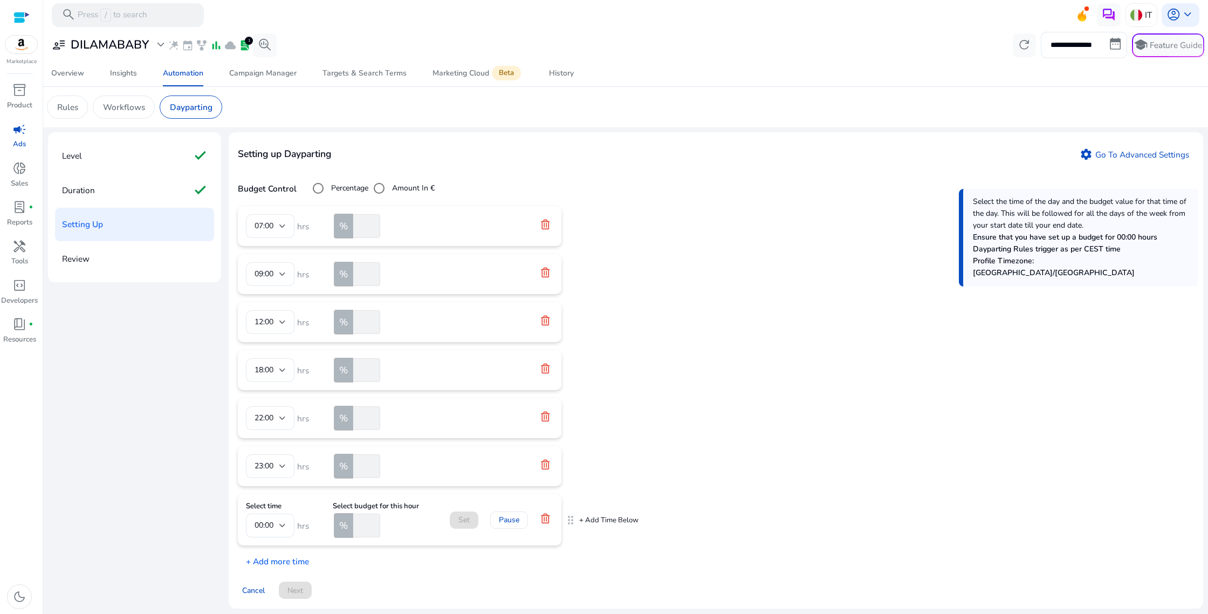
click at [365, 526] on input "number" at bounding box center [365, 526] width 29 height 24
type input "*"
click at [461, 520] on span "Set" at bounding box center [464, 519] width 11 height 11
drag, startPoint x: 460, startPoint y: 521, endPoint x: 472, endPoint y: 516, distance: 12.6
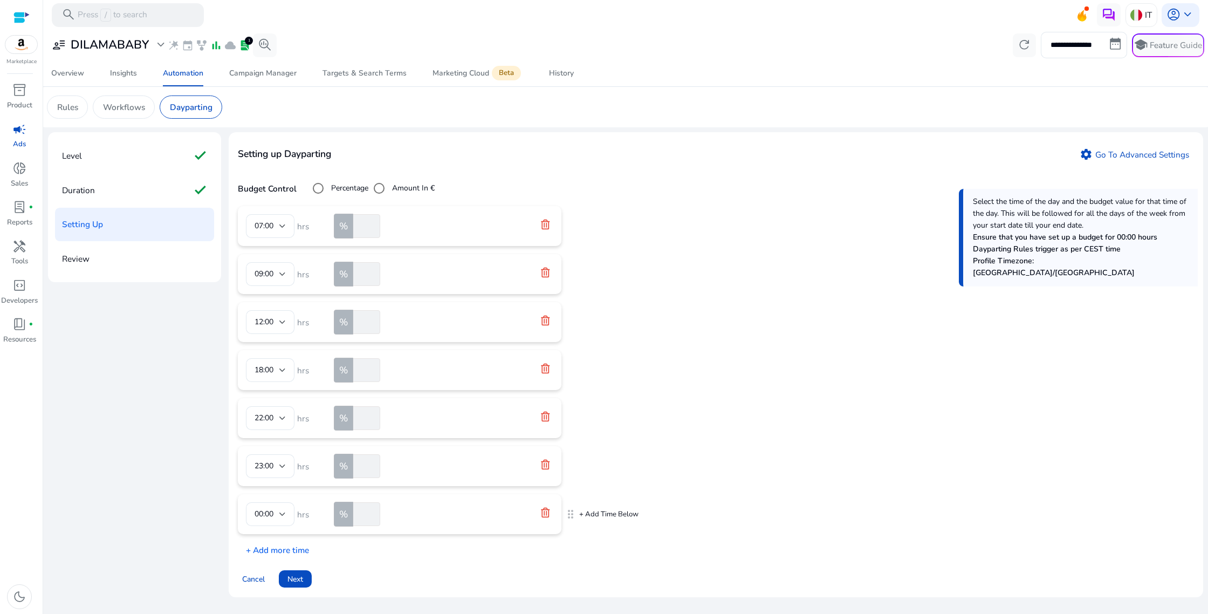
click at [453, 515] on form "00:00 hrs % *" at bounding box center [399, 514] width 307 height 24
click at [570, 514] on mat-icon "drag_indicator" at bounding box center [570, 513] width 13 height 17
drag, startPoint x: 559, startPoint y: 516, endPoint x: 536, endPoint y: 497, distance: 30.3
click at [559, 488] on div "07:00 hrs % ** 09:00 hrs % *** 12:00 hrs % ** 18:00 hrs % *** 22:00 hrs % ** 23…" at bounding box center [716, 381] width 956 height 350
drag, startPoint x: 496, startPoint y: 513, endPoint x: 494, endPoint y: 490, distance: 22.8
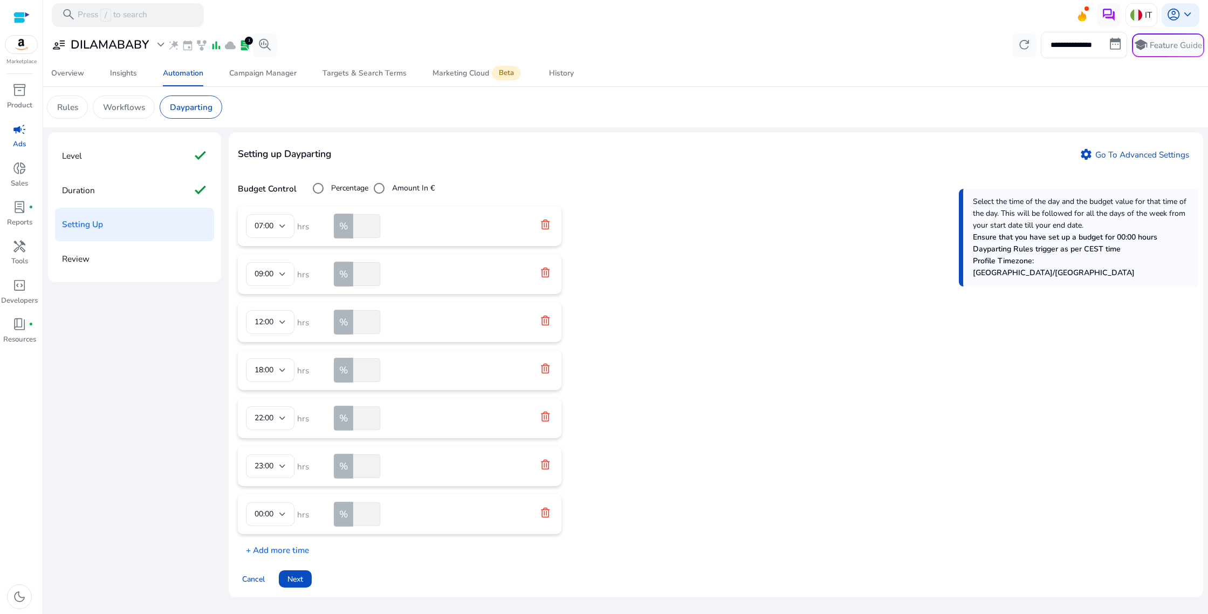
click at [496, 487] on div "07:00 hrs % ** 09:00 hrs % *** 12:00 hrs % ** 18:00 hrs % *** 22:00 hrs % ** 23…" at bounding box center [716, 381] width 956 height 350
click at [545, 515] on icon at bounding box center [545, 512] width 11 height 11
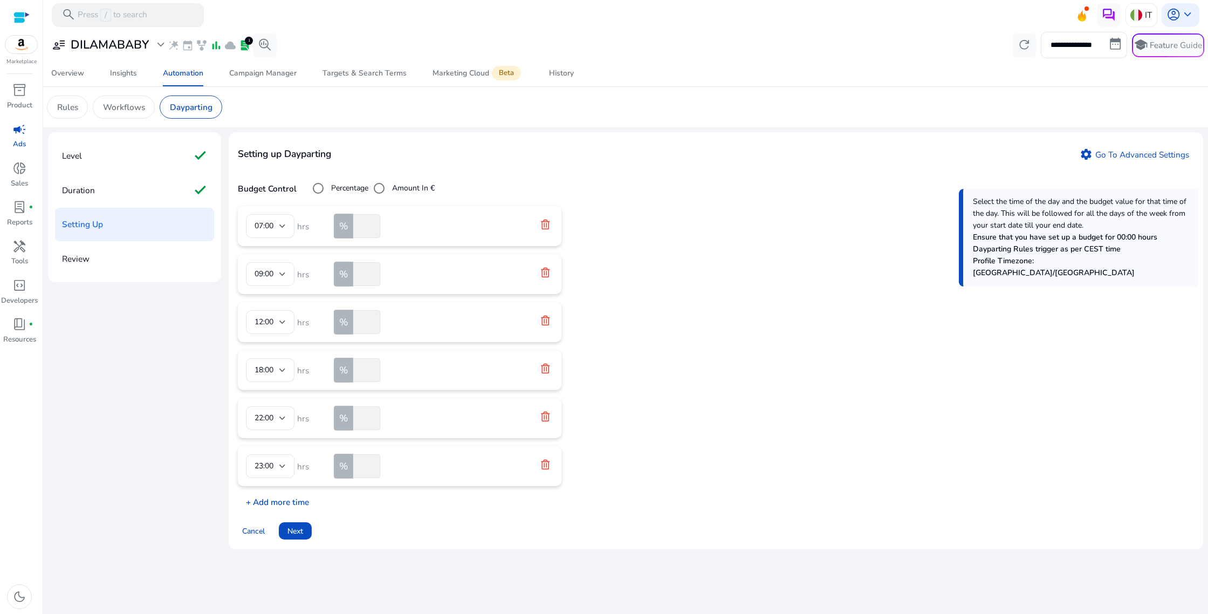
click at [263, 501] on p "+ Add more time" at bounding box center [273, 499] width 71 height 18
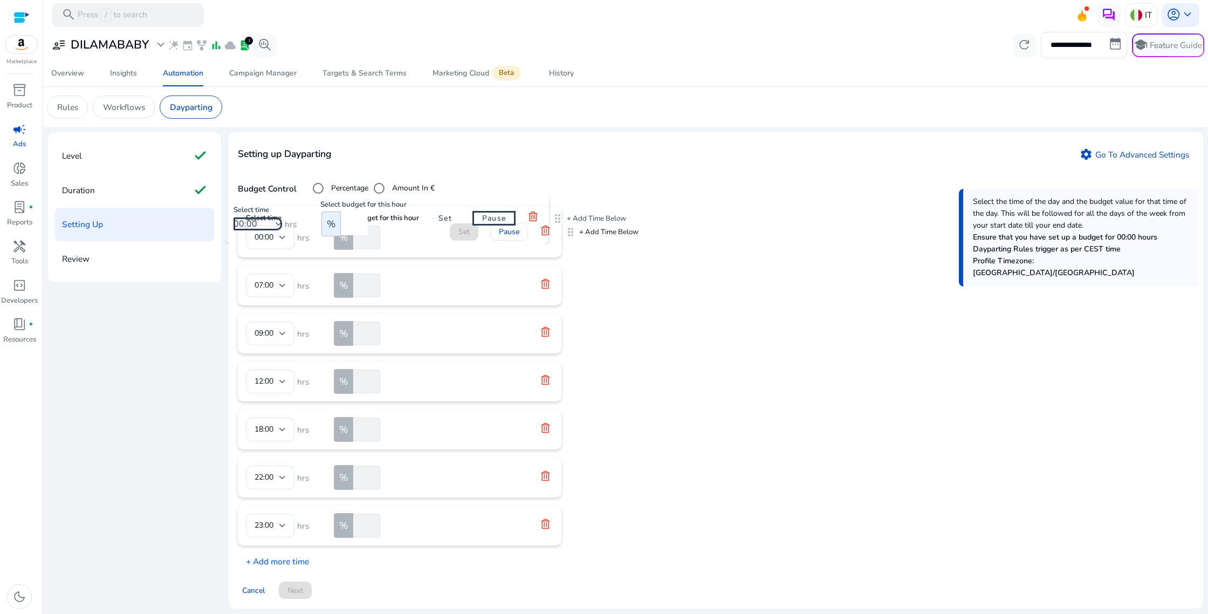
drag, startPoint x: 569, startPoint y: 517, endPoint x: 558, endPoint y: 207, distance: 310.9
click at [363, 240] on input "number" at bounding box center [365, 237] width 29 height 24
type input "*"
click at [485, 233] on span "Set" at bounding box center [489, 231] width 11 height 11
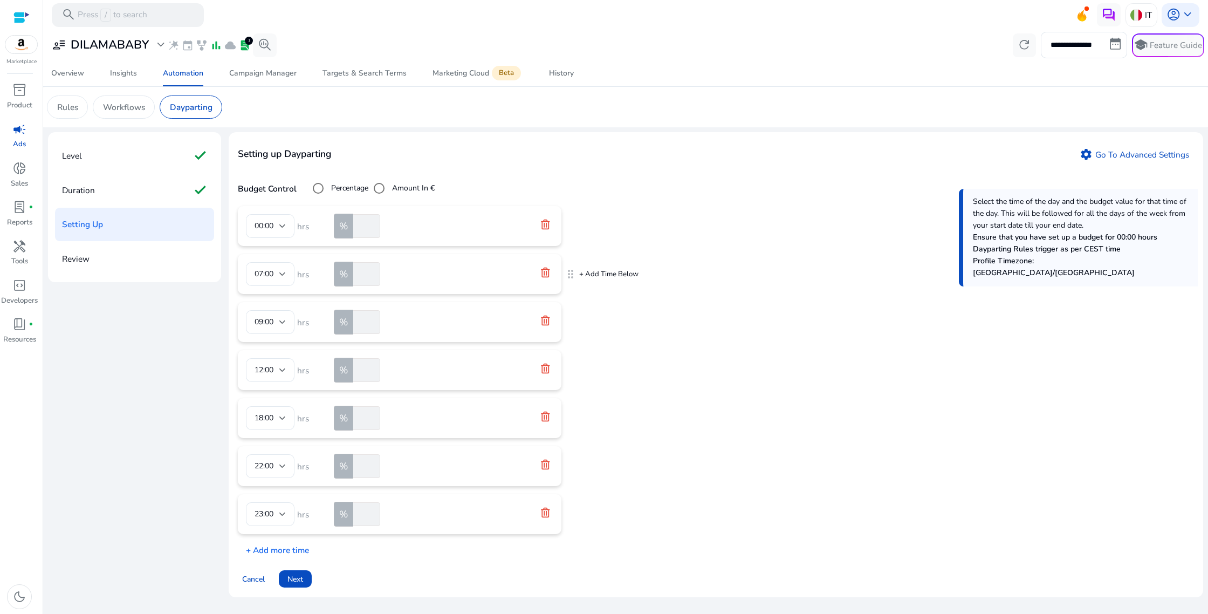
click at [546, 271] on icon at bounding box center [546, 273] width 9 height 10
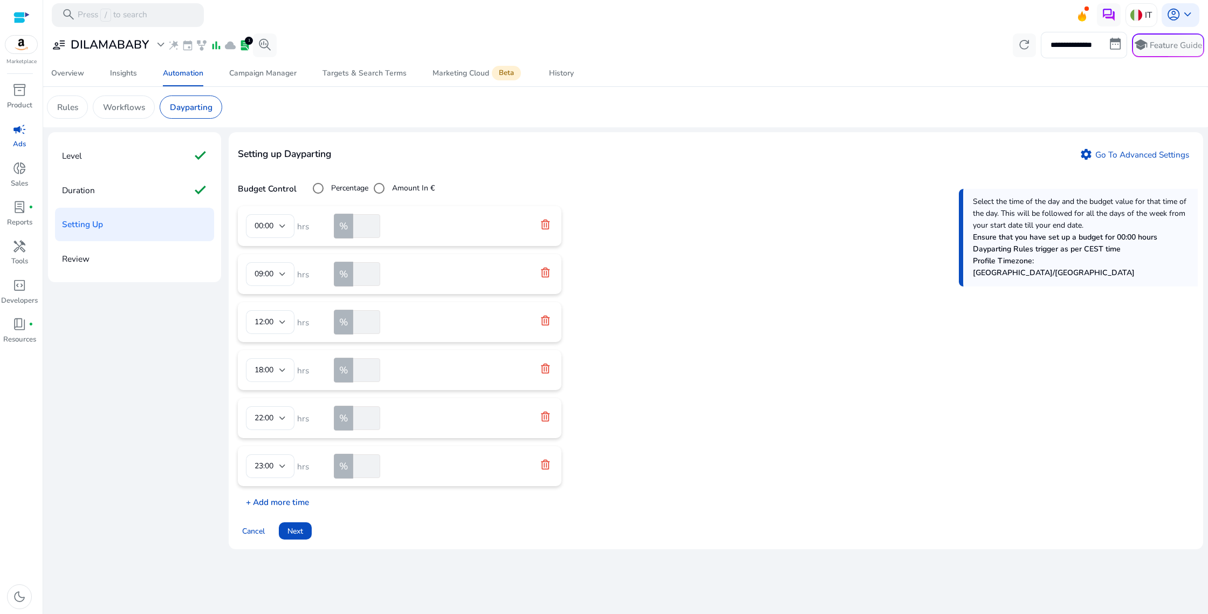
click at [291, 501] on p "+ Add more time" at bounding box center [273, 499] width 71 height 18
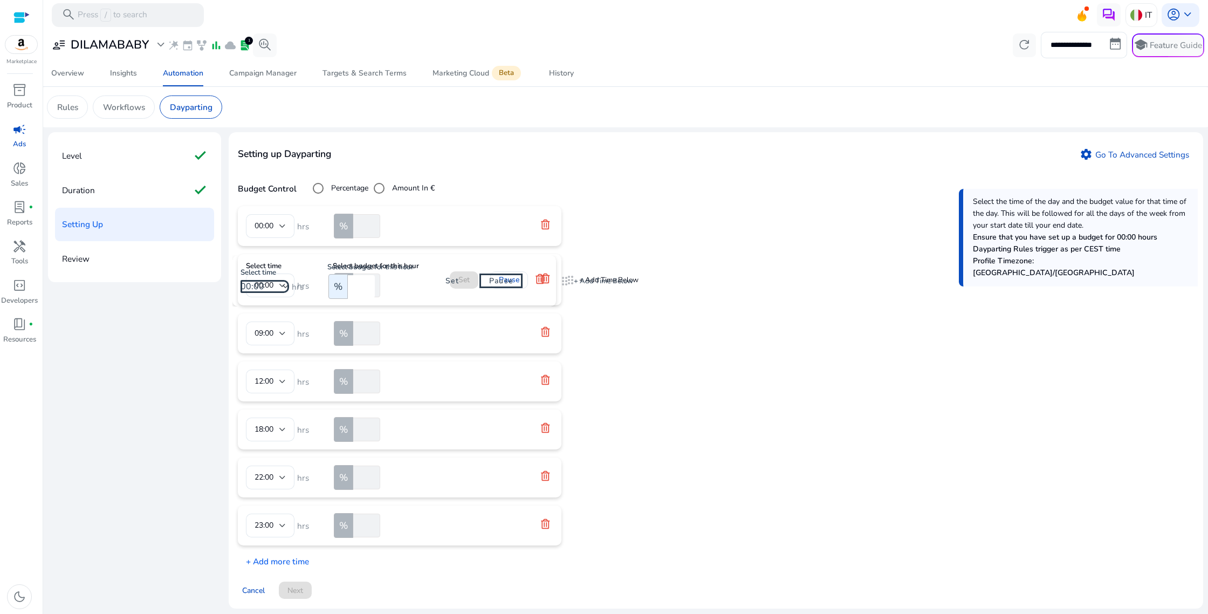
drag, startPoint x: 571, startPoint y: 519, endPoint x: 568, endPoint y: 272, distance: 247.1
click at [283, 283] on div at bounding box center [282, 285] width 6 height 13
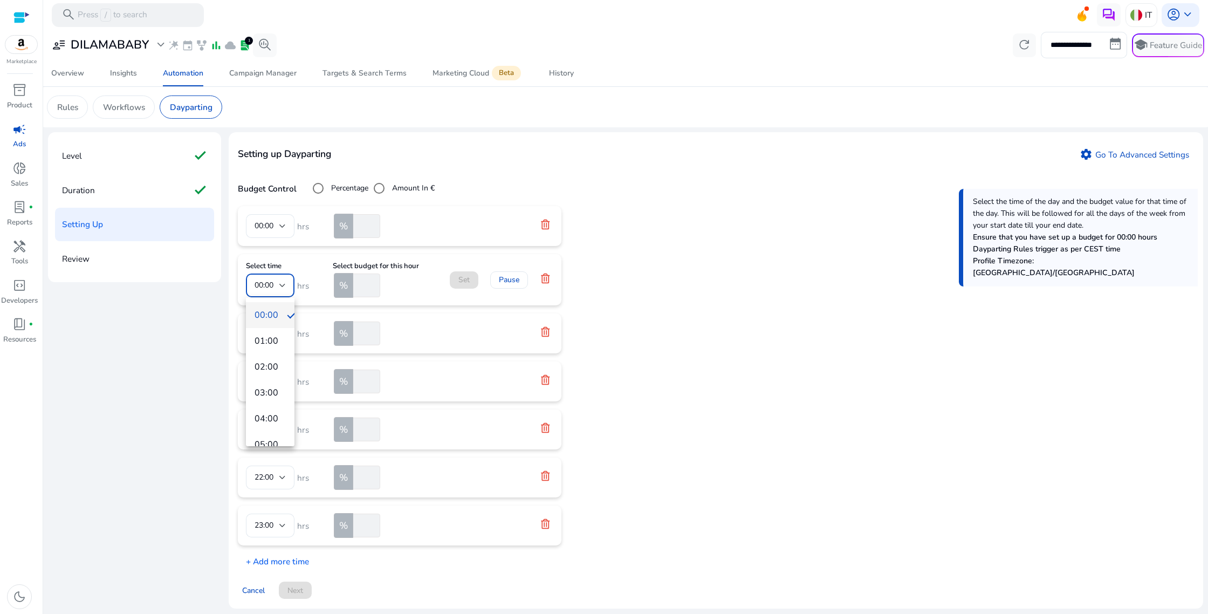
click at [283, 283] on div at bounding box center [604, 307] width 1208 height 614
click at [283, 283] on div at bounding box center [282, 285] width 6 height 13
click at [272, 372] on span "06:00" at bounding box center [270, 377] width 31 height 12
click at [368, 285] on input "number" at bounding box center [365, 285] width 29 height 24
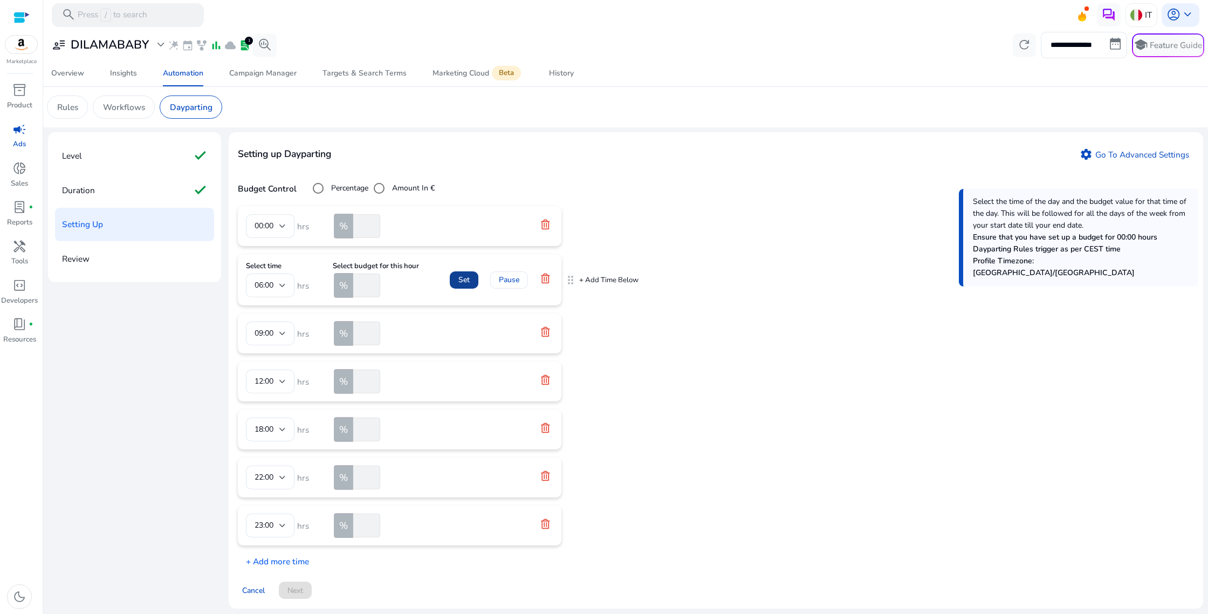
type input "**"
click at [464, 283] on span "Set" at bounding box center [464, 279] width 11 height 11
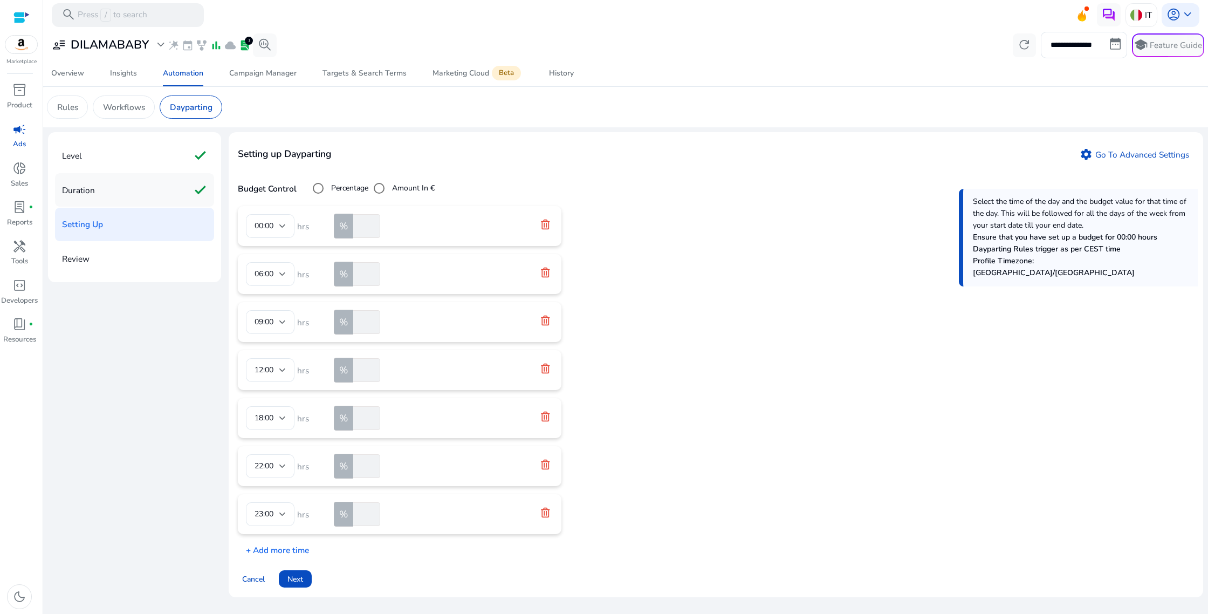
click at [97, 191] on div "Duration check" at bounding box center [134, 189] width 159 height 33
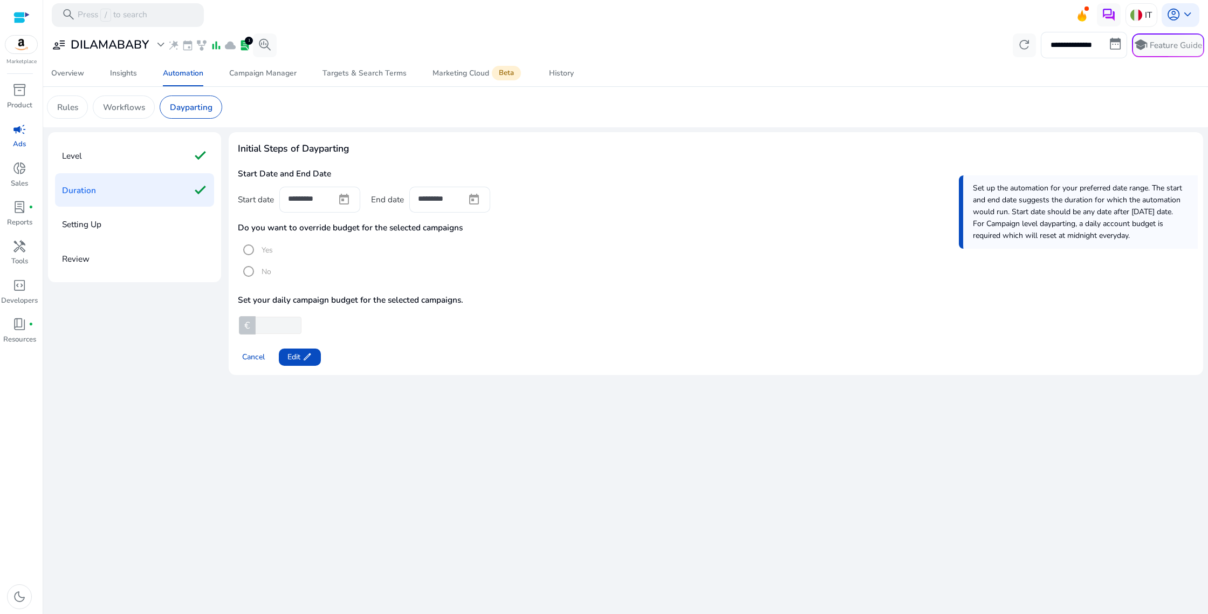
click at [92, 223] on p "Setting Up" at bounding box center [81, 224] width 39 height 19
click at [300, 356] on span "Edit edit" at bounding box center [300, 356] width 25 height 11
click at [299, 357] on span "Next" at bounding box center [296, 356] width 16 height 11
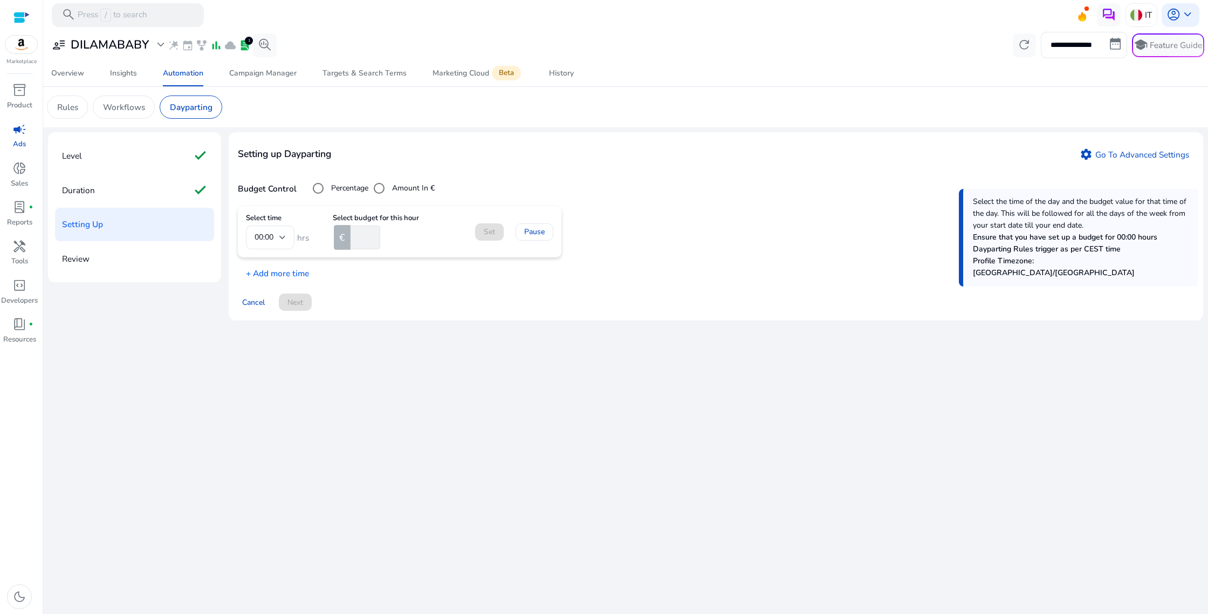
click at [355, 239] on input "number" at bounding box center [364, 237] width 32 height 24
type input "*"
click at [483, 231] on span at bounding box center [489, 232] width 29 height 26
click at [281, 262] on p "+ Add more time" at bounding box center [273, 259] width 71 height 18
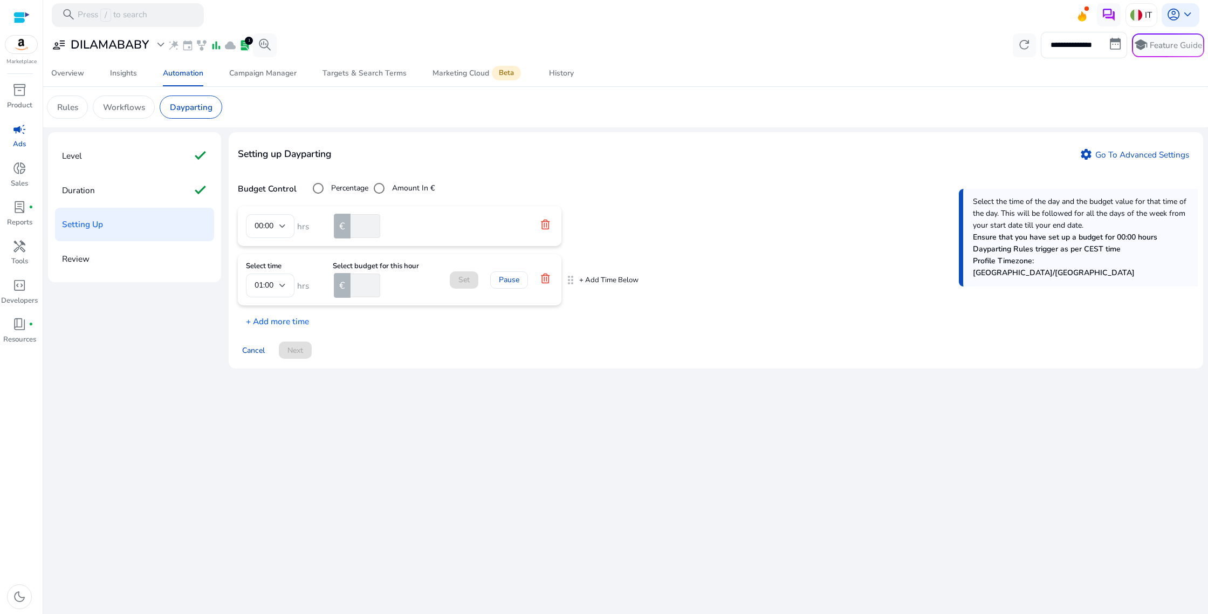
click at [366, 287] on input "number" at bounding box center [364, 285] width 32 height 24
click at [283, 285] on div at bounding box center [282, 285] width 6 height 4
click at [267, 391] on span "06:00" at bounding box center [270, 394] width 31 height 12
click at [362, 293] on input "number" at bounding box center [365, 285] width 29 height 24
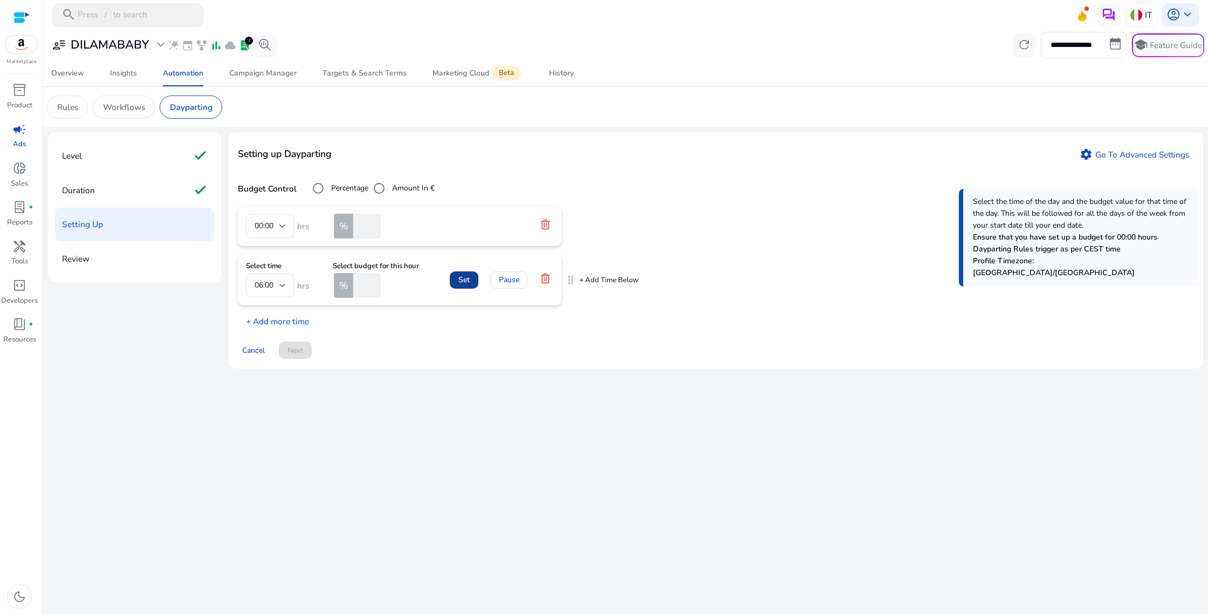
type input "**"
click at [467, 286] on span at bounding box center [464, 280] width 29 height 26
click at [303, 340] on span "Next" at bounding box center [296, 338] width 16 height 11
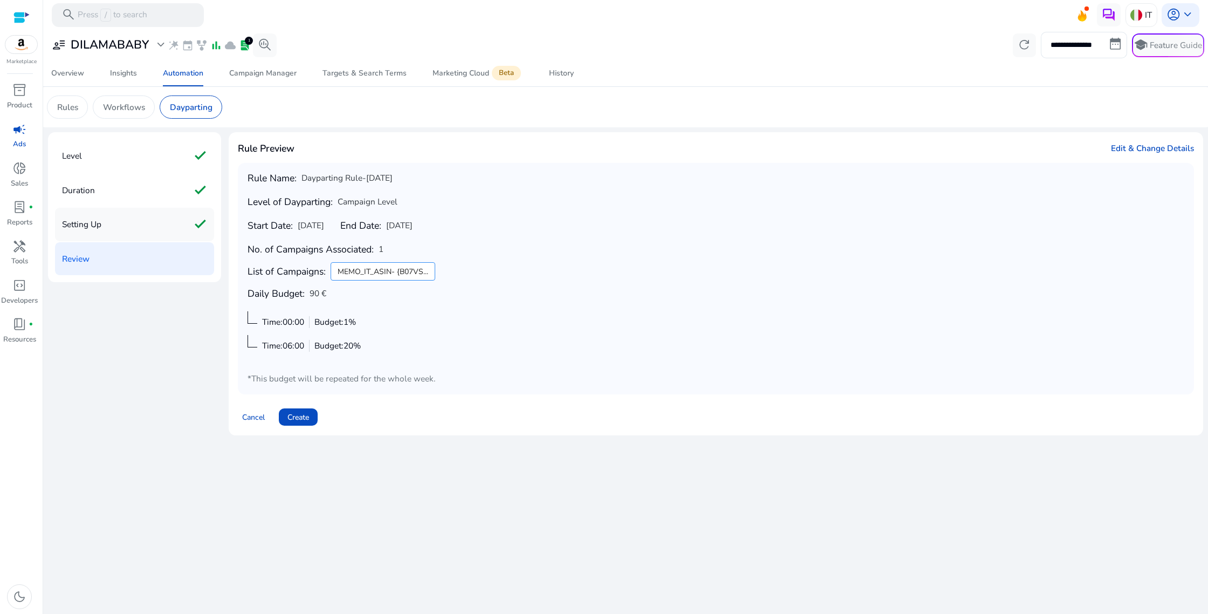
click at [119, 225] on div "Setting Up check" at bounding box center [134, 224] width 159 height 33
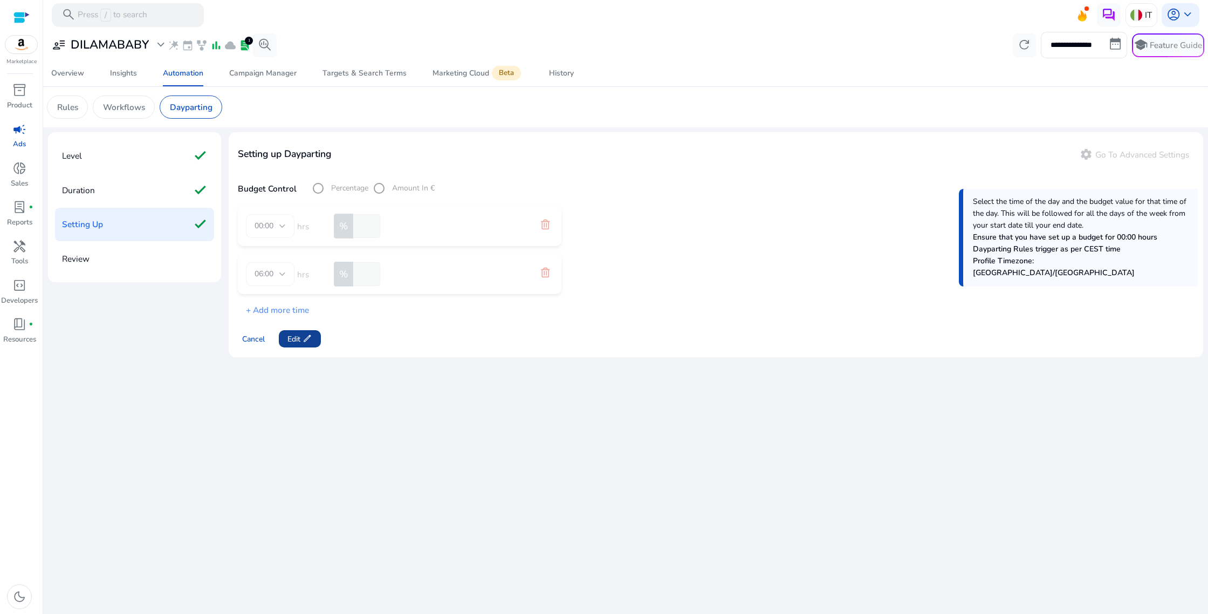
click at [312, 335] on span "edit" at bounding box center [308, 339] width 10 height 10
